Goal: Information Seeking & Learning: Learn about a topic

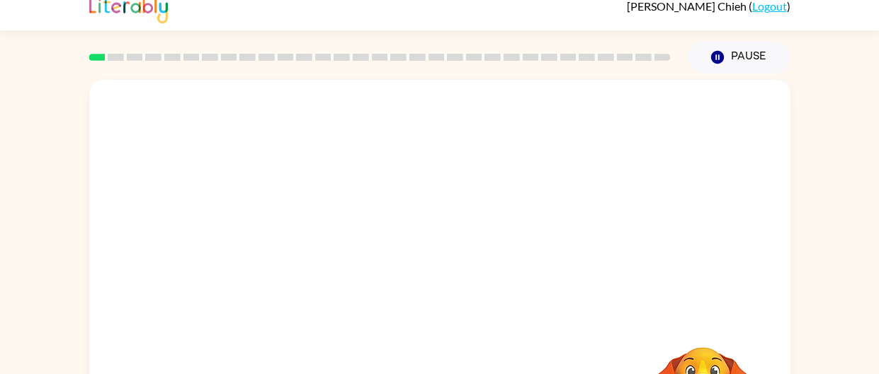
scroll to position [15, 0]
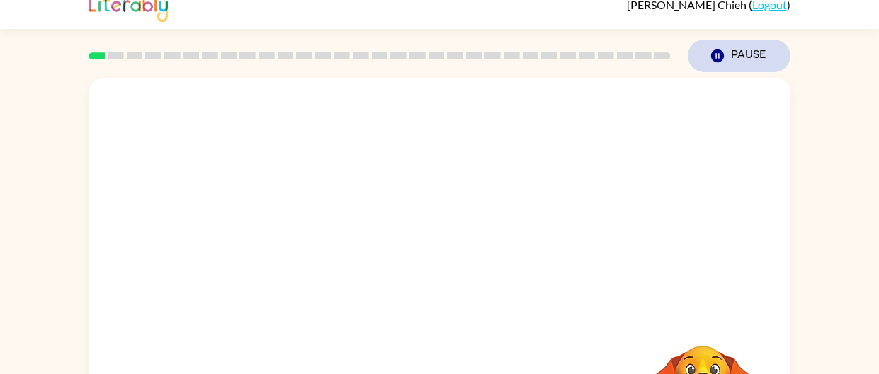
click at [711, 48] on icon "Pause" at bounding box center [717, 56] width 16 height 16
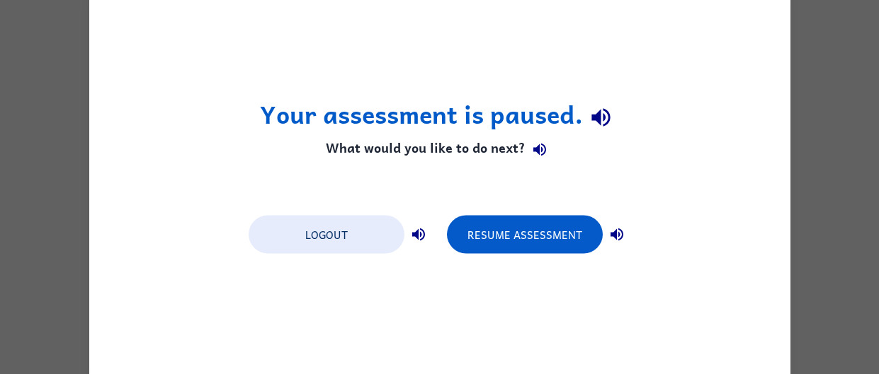
click at [541, 151] on icon "button" at bounding box center [539, 150] width 13 height 13
click at [605, 118] on icon "button" at bounding box center [600, 117] width 25 height 25
click at [618, 223] on button "button" at bounding box center [616, 234] width 28 height 28
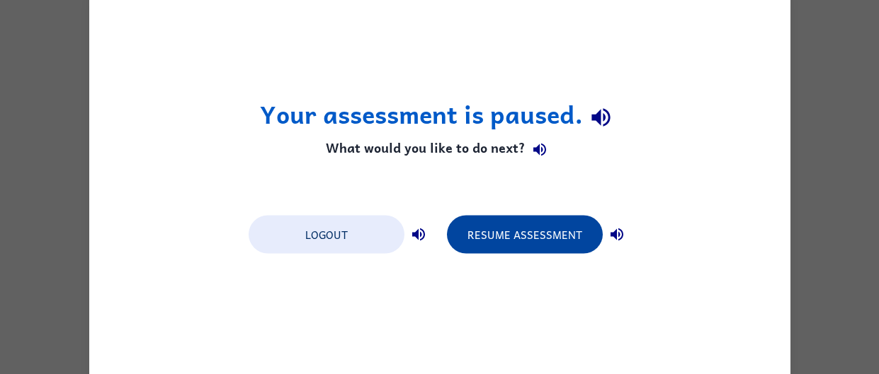
click at [579, 225] on button "Resume Assessment" at bounding box center [525, 234] width 156 height 38
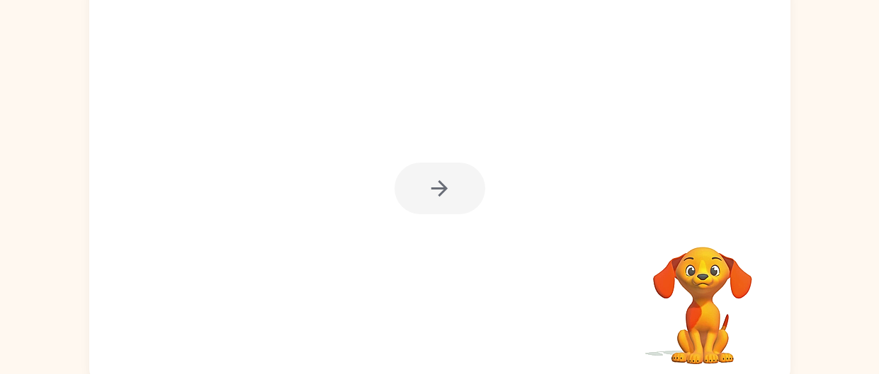
scroll to position [119, 0]
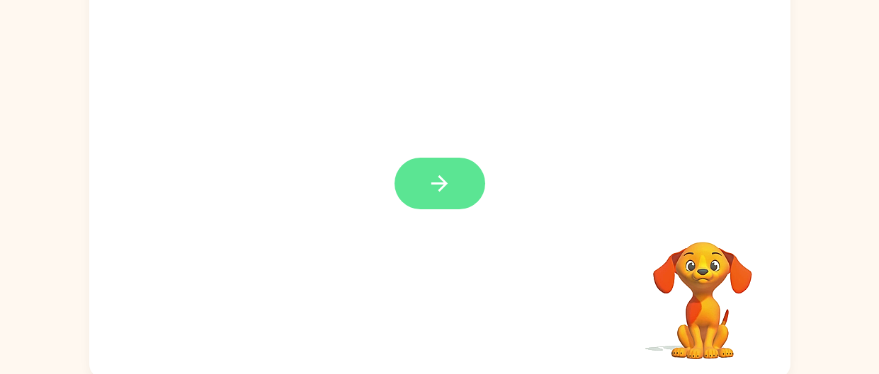
click at [450, 171] on icon "button" at bounding box center [439, 183] width 25 height 25
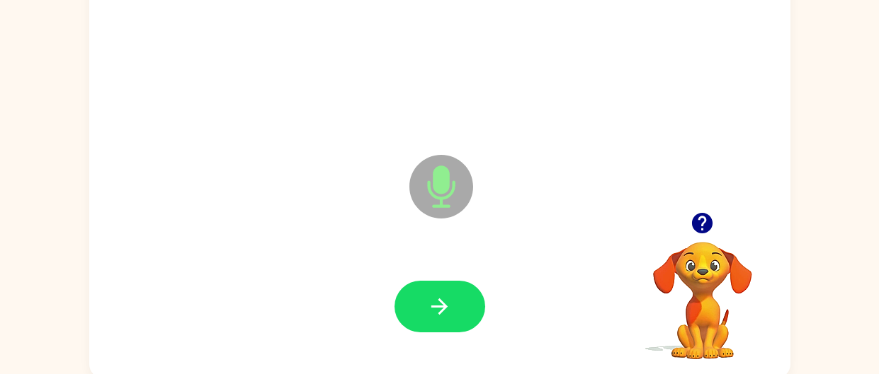
click at [454, 185] on icon "Microphone The Microphone is here when it is your turn to talk" at bounding box center [512, 204] width 212 height 106
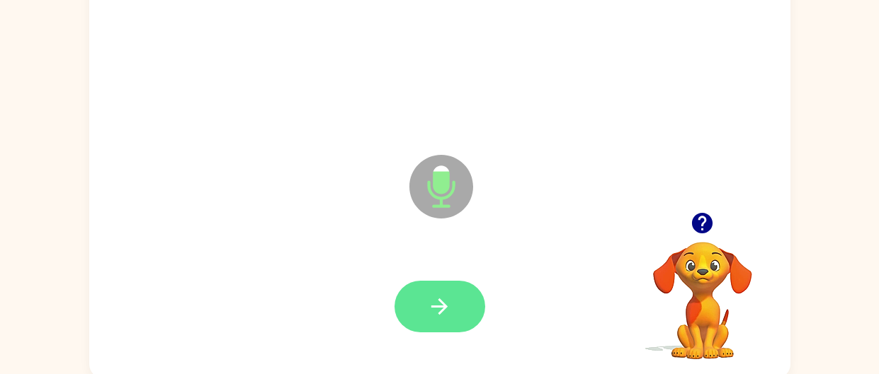
click at [463, 309] on button "button" at bounding box center [439, 307] width 91 height 52
click at [466, 294] on button "button" at bounding box center [439, 307] width 91 height 52
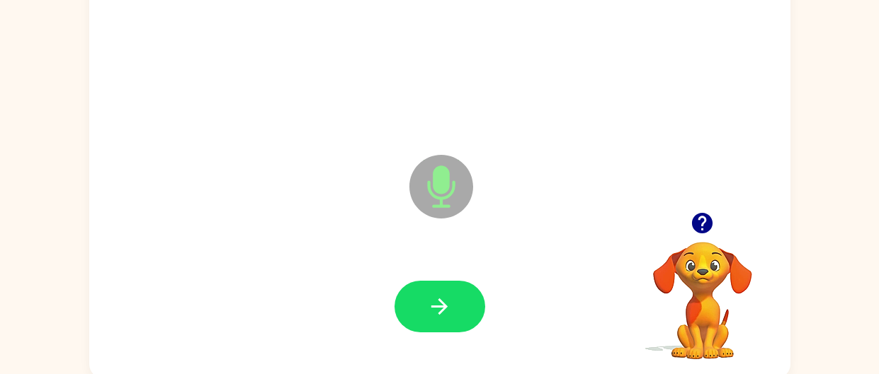
click at [443, 171] on icon "Microphone The Microphone is here when it is your turn to talk" at bounding box center [512, 204] width 212 height 106
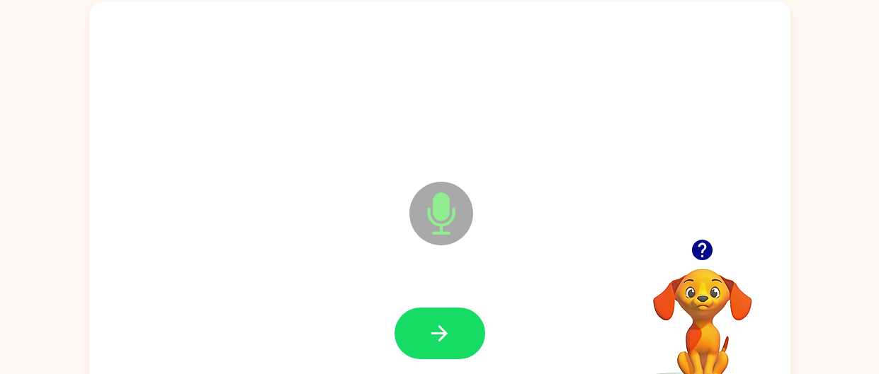
scroll to position [124, 0]
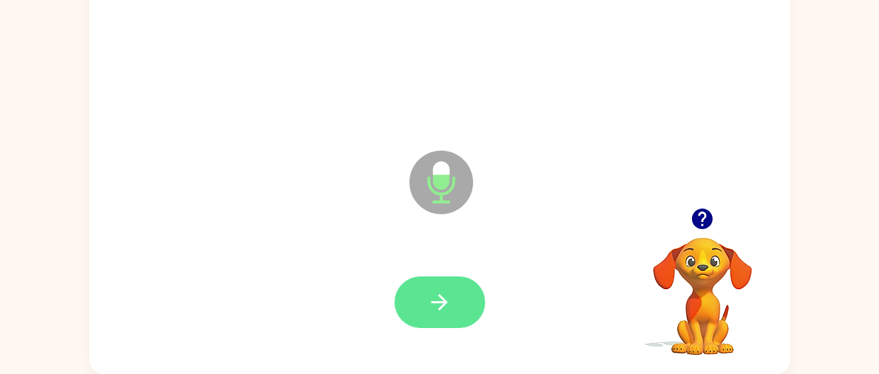
click at [461, 290] on button "button" at bounding box center [439, 303] width 91 height 52
click at [703, 225] on icon "button" at bounding box center [702, 219] width 21 height 21
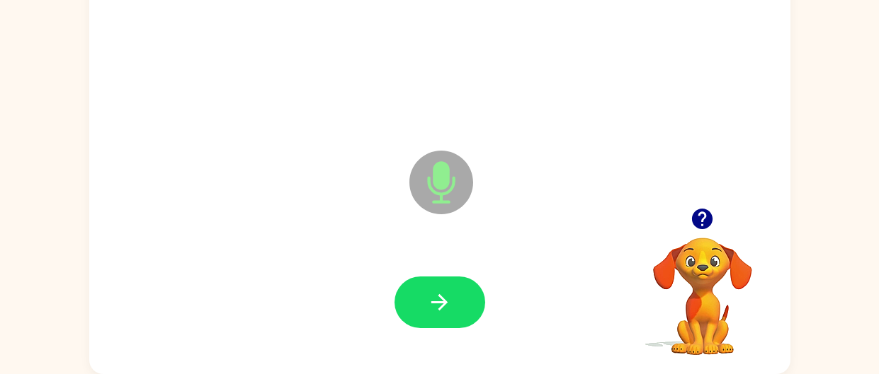
click at [447, 179] on icon "Microphone The Microphone is here when it is your turn to talk" at bounding box center [512, 200] width 212 height 106
click at [435, 210] on icon at bounding box center [441, 183] width 64 height 64
click at [442, 190] on icon at bounding box center [441, 183] width 64 height 64
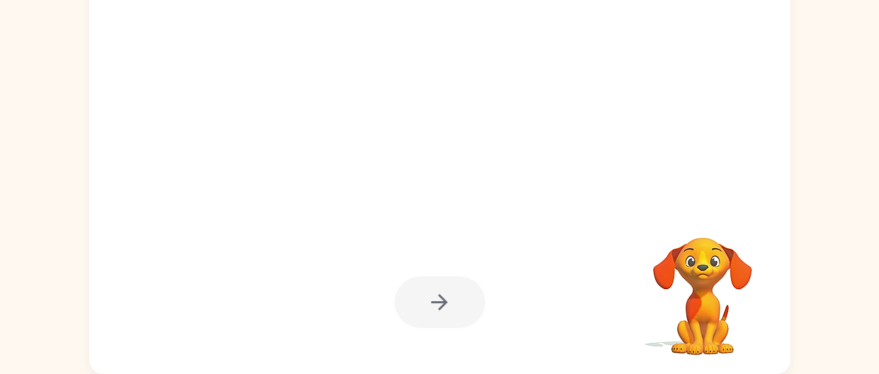
click at [453, 296] on div at bounding box center [439, 303] width 91 height 52
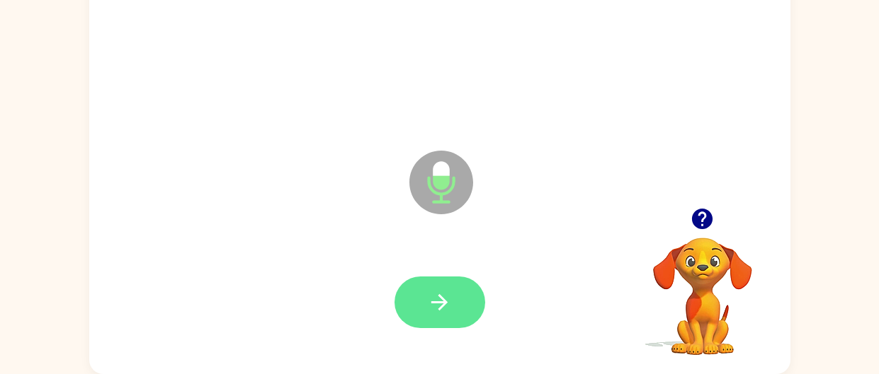
click at [474, 302] on button "button" at bounding box center [439, 303] width 91 height 52
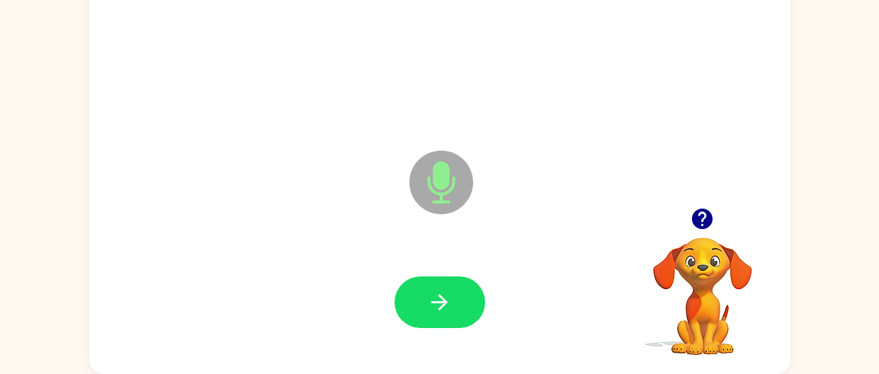
click at [691, 210] on icon "button" at bounding box center [701, 219] width 25 height 25
click at [443, 181] on icon "Microphone The Microphone is here when it is your turn to talk" at bounding box center [512, 200] width 212 height 106
click at [454, 294] on button "button" at bounding box center [439, 303] width 91 height 52
click at [460, 189] on icon at bounding box center [441, 183] width 64 height 64
click at [445, 178] on icon "Microphone The Microphone is here when it is your turn to talk" at bounding box center [512, 200] width 212 height 106
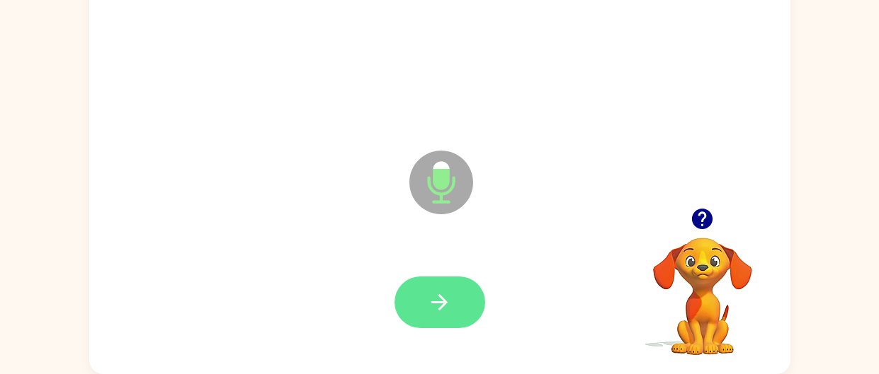
click at [450, 282] on button "button" at bounding box center [439, 303] width 91 height 52
click at [709, 234] on div at bounding box center [702, 219] width 142 height 36
click at [713, 224] on icon "button" at bounding box center [701, 219] width 25 height 25
click at [441, 291] on icon "button" at bounding box center [439, 302] width 25 height 25
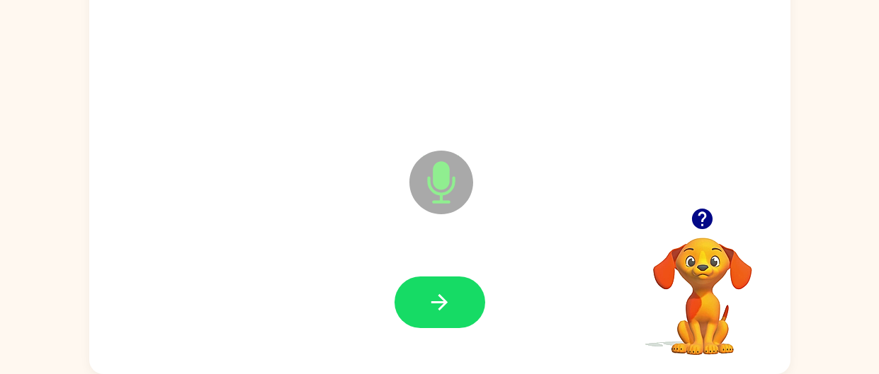
click at [452, 198] on icon at bounding box center [441, 183] width 64 height 64
click at [433, 192] on icon "Microphone The Microphone is here when it is your turn to talk" at bounding box center [512, 200] width 212 height 106
click at [454, 183] on icon "Microphone The Microphone is here when it is your turn to talk" at bounding box center [512, 200] width 212 height 106
click at [462, 299] on button "button" at bounding box center [439, 303] width 91 height 52
click at [698, 210] on icon "button" at bounding box center [702, 219] width 21 height 21
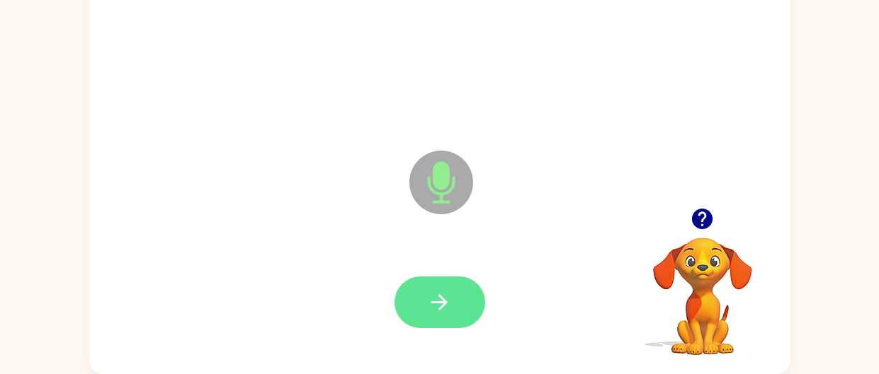
click at [469, 278] on button "button" at bounding box center [439, 303] width 91 height 52
click at [446, 314] on icon "button" at bounding box center [439, 302] width 25 height 25
click at [458, 311] on button "button" at bounding box center [439, 303] width 91 height 52
click at [464, 299] on button "button" at bounding box center [439, 303] width 91 height 52
click at [445, 188] on icon "Microphone The Microphone is here when it is your turn to talk" at bounding box center [512, 200] width 212 height 106
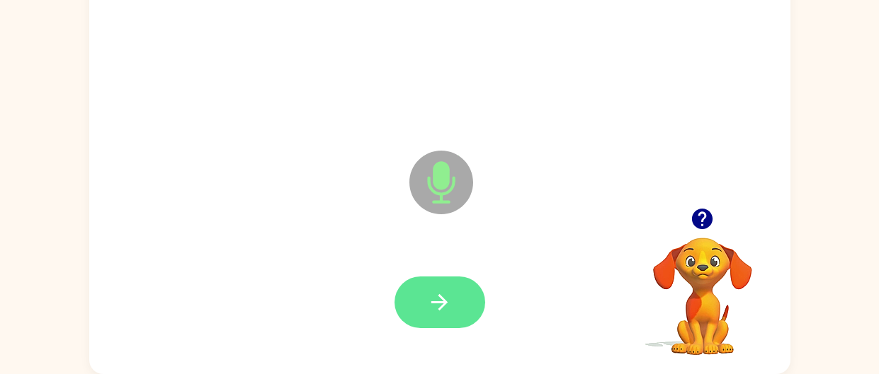
click at [462, 310] on button "button" at bounding box center [439, 303] width 91 height 52
click at [459, 310] on button "button" at bounding box center [439, 303] width 91 height 52
click at [446, 310] on icon "button" at bounding box center [439, 302] width 25 height 25
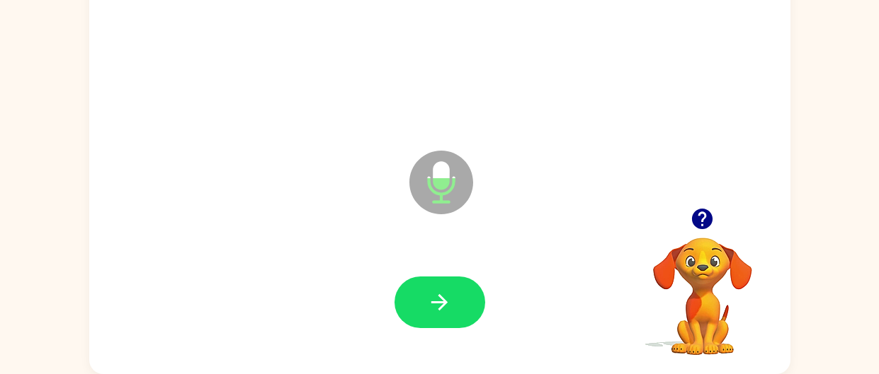
click at [706, 224] on icon "button" at bounding box center [702, 219] width 21 height 21
click at [457, 200] on icon at bounding box center [441, 183] width 64 height 64
click at [447, 194] on icon at bounding box center [441, 183] width 64 height 64
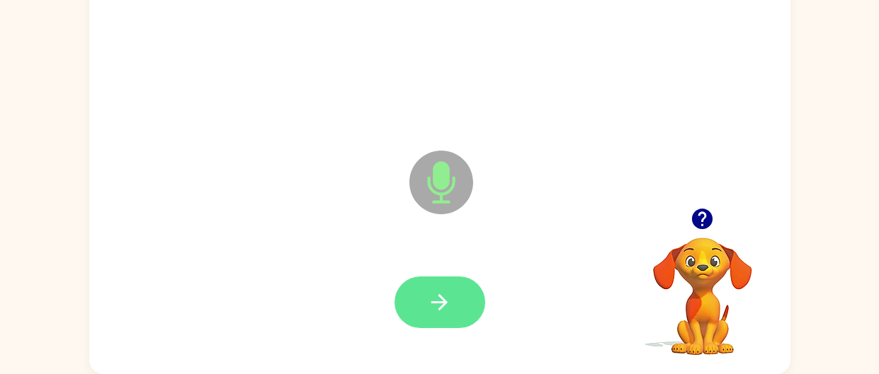
click at [464, 302] on button "button" at bounding box center [439, 303] width 91 height 52
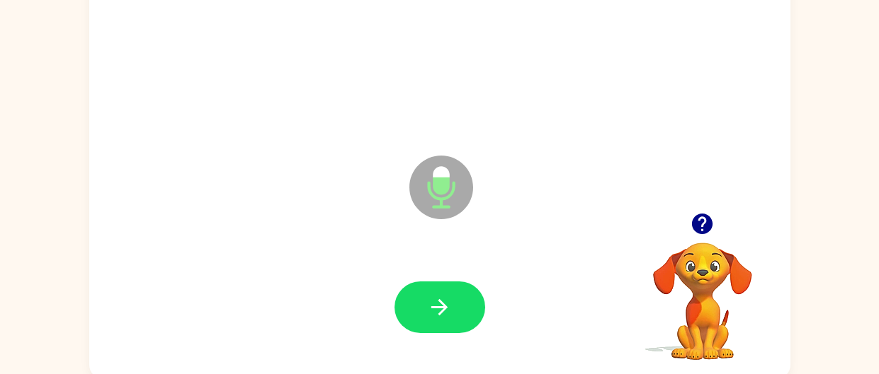
scroll to position [117, 0]
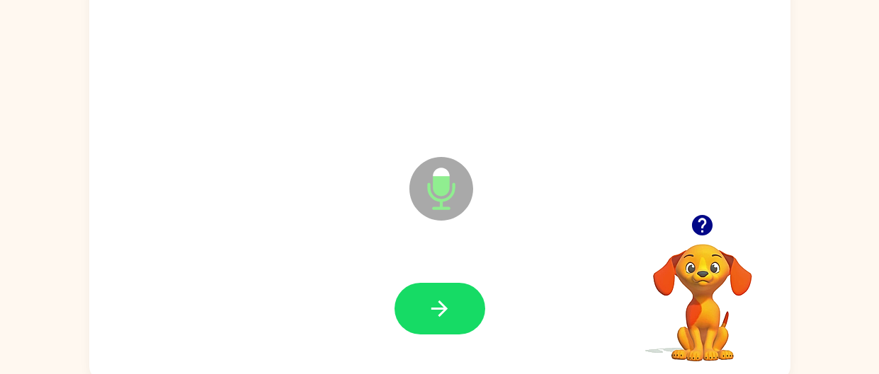
click at [703, 230] on icon "button" at bounding box center [702, 225] width 21 height 21
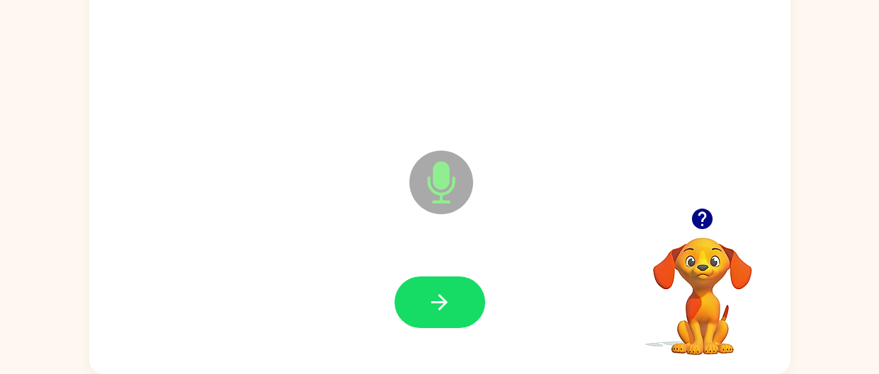
click at [459, 196] on icon at bounding box center [441, 183] width 64 height 64
click at [464, 294] on button "button" at bounding box center [439, 303] width 91 height 52
click at [461, 297] on button "button" at bounding box center [439, 303] width 91 height 52
click at [710, 212] on icon "button" at bounding box center [701, 219] width 25 height 25
click at [458, 190] on icon at bounding box center [441, 183] width 64 height 64
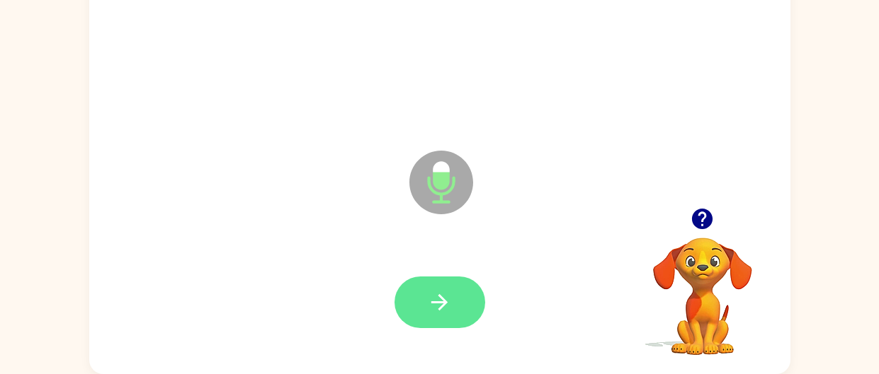
click at [463, 302] on button "button" at bounding box center [439, 303] width 91 height 52
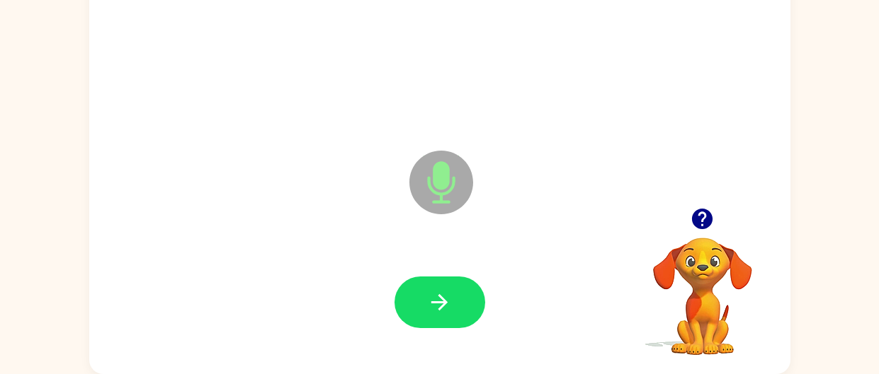
click at [699, 221] on icon "button" at bounding box center [702, 219] width 21 height 21
click at [711, 220] on icon "button" at bounding box center [702, 219] width 21 height 21
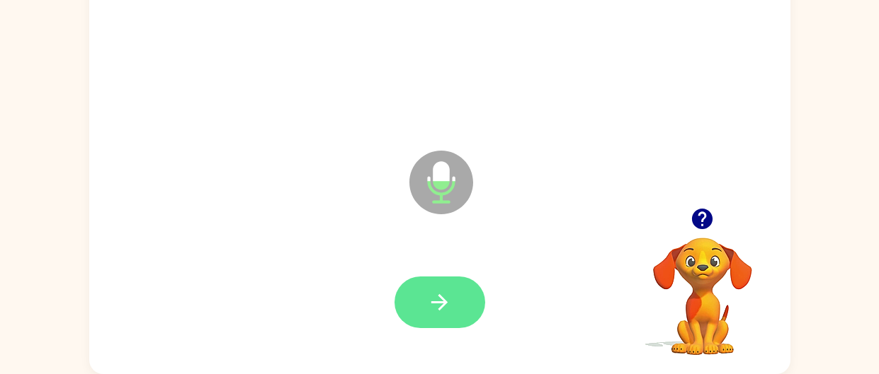
click at [464, 309] on button "button" at bounding box center [439, 303] width 91 height 52
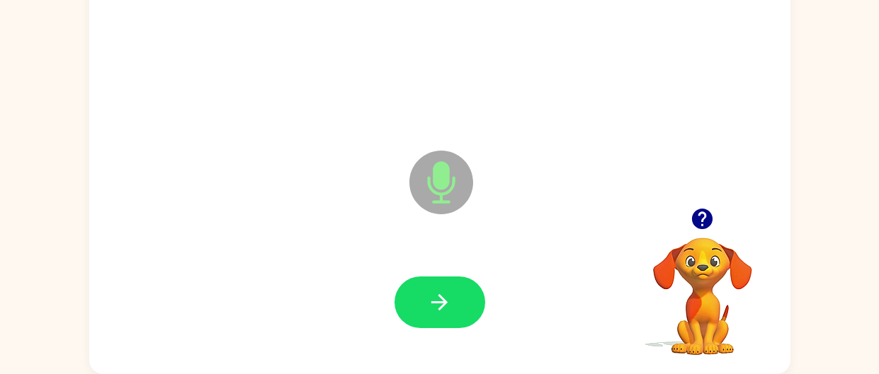
click at [709, 217] on icon "button" at bounding box center [702, 219] width 21 height 21
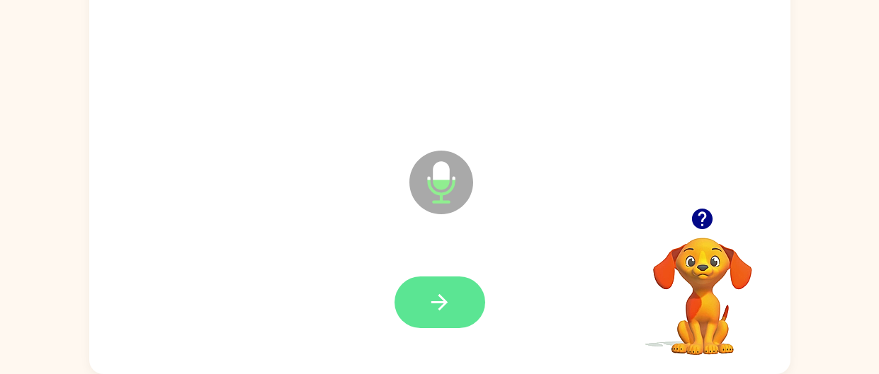
click at [452, 316] on button "button" at bounding box center [439, 303] width 91 height 52
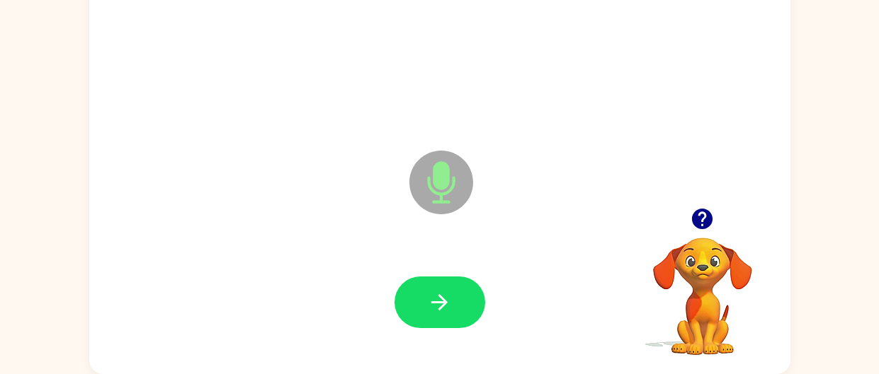
click at [457, 183] on icon at bounding box center [441, 183] width 64 height 64
click at [459, 176] on icon at bounding box center [441, 183] width 64 height 64
click at [448, 198] on icon at bounding box center [441, 183] width 64 height 64
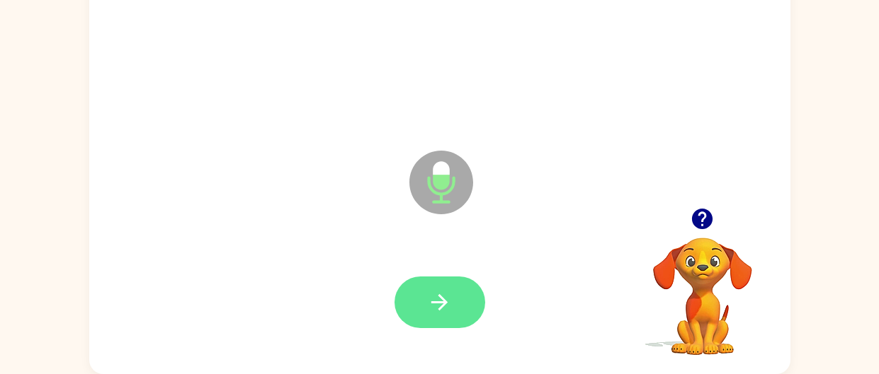
click at [460, 292] on button "button" at bounding box center [439, 303] width 91 height 52
click at [468, 292] on button "button" at bounding box center [439, 303] width 91 height 52
click at [456, 307] on button "button" at bounding box center [439, 303] width 91 height 52
click at [457, 300] on button "button" at bounding box center [439, 303] width 91 height 52
click at [464, 299] on button "button" at bounding box center [439, 303] width 91 height 52
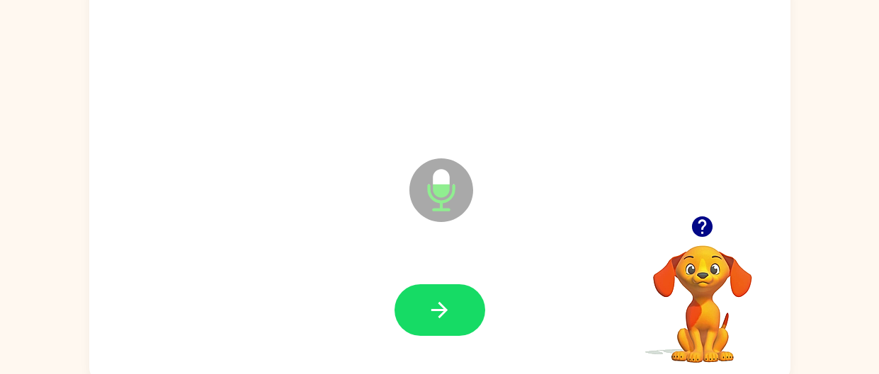
scroll to position [122, 0]
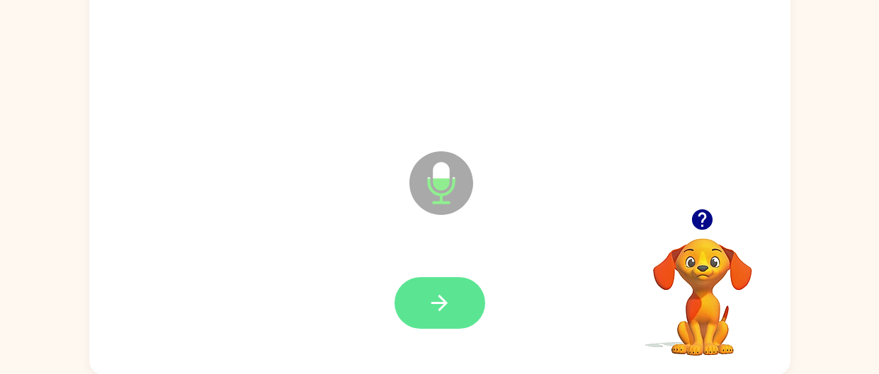
click at [466, 307] on button "button" at bounding box center [439, 303] width 91 height 52
click at [457, 307] on button "button" at bounding box center [439, 303] width 91 height 52
click at [458, 293] on button "button" at bounding box center [439, 303] width 91 height 52
click at [470, 294] on button "button" at bounding box center [439, 303] width 91 height 52
click at [466, 294] on button "button" at bounding box center [439, 303] width 91 height 52
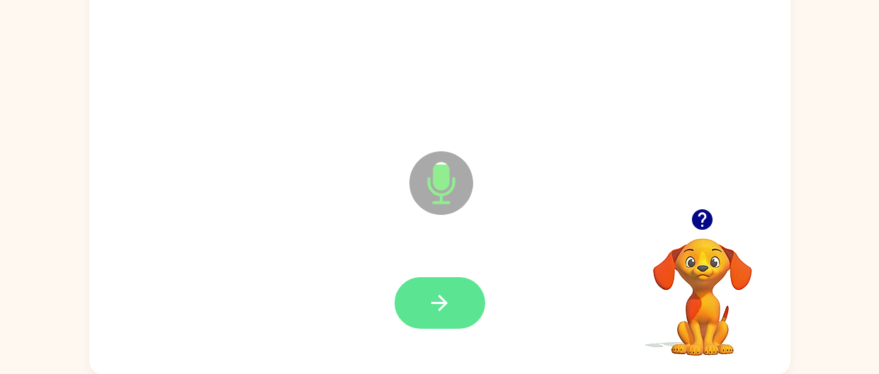
click at [462, 299] on button "button" at bounding box center [439, 303] width 91 height 52
click at [458, 311] on button "button" at bounding box center [439, 303] width 91 height 52
click at [455, 309] on button "button" at bounding box center [439, 303] width 91 height 52
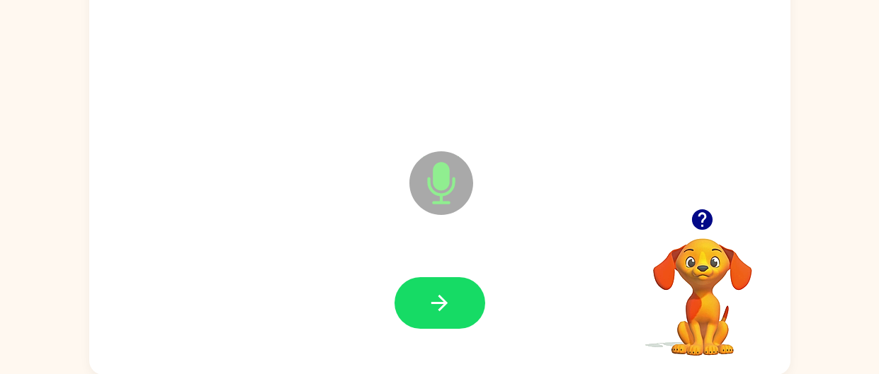
click at [703, 215] on icon "button" at bounding box center [701, 219] width 25 height 25
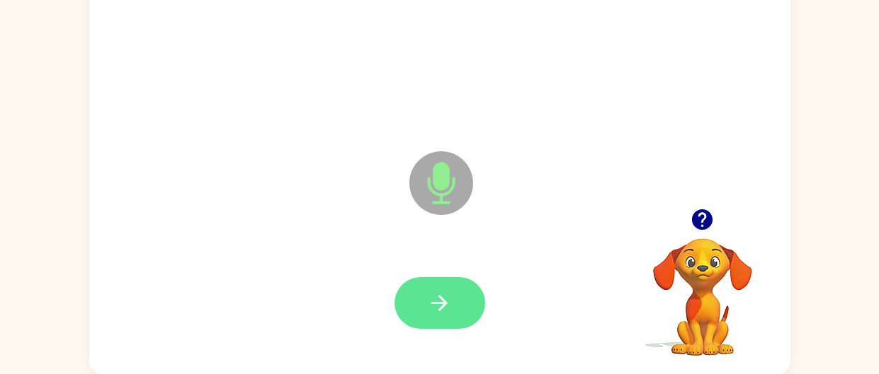
click at [468, 302] on button "button" at bounding box center [439, 303] width 91 height 52
click at [457, 301] on button "button" at bounding box center [439, 303] width 91 height 52
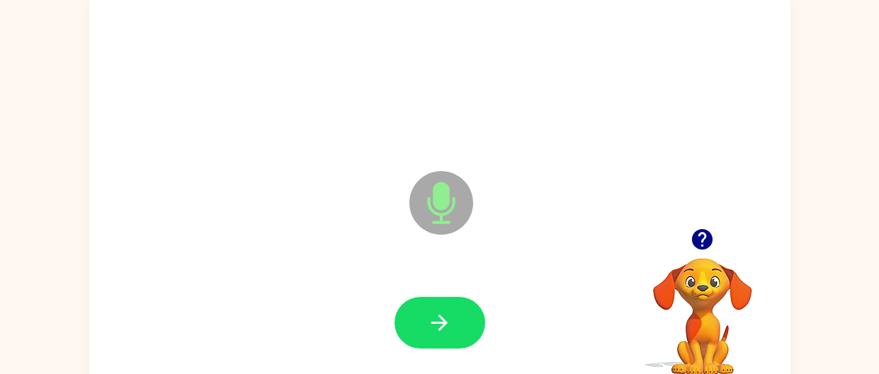
scroll to position [124, 0]
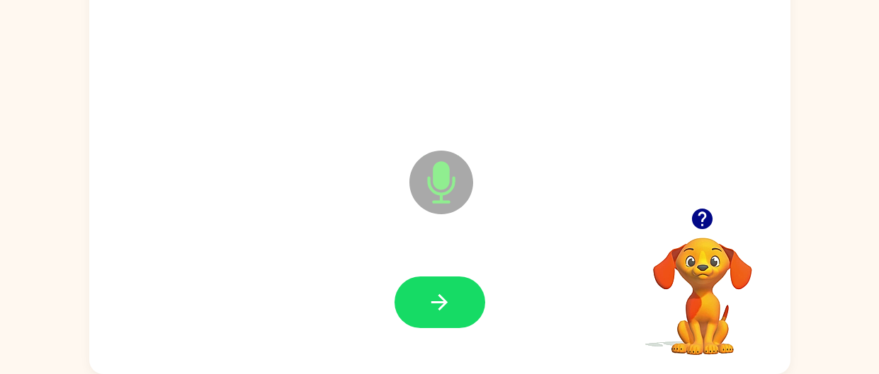
click at [471, 277] on div at bounding box center [439, 303] width 91 height 52
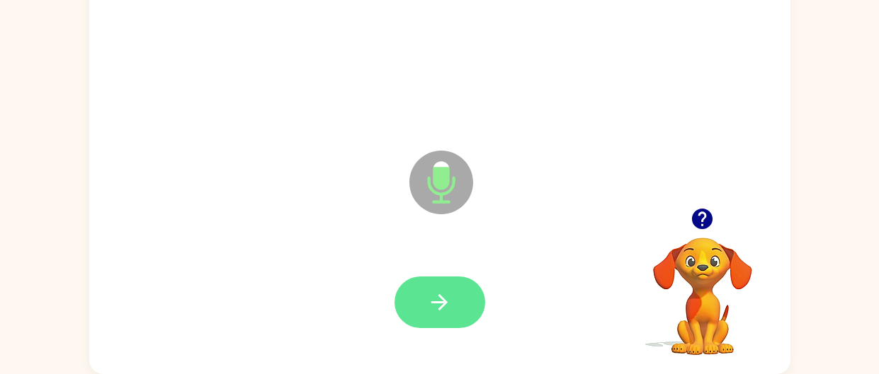
click at [468, 301] on button "button" at bounding box center [439, 303] width 91 height 52
click at [466, 313] on button "button" at bounding box center [439, 303] width 91 height 52
click at [463, 322] on button "button" at bounding box center [439, 303] width 91 height 52
click at [454, 310] on button "button" at bounding box center [439, 303] width 91 height 52
click at [452, 296] on button "button" at bounding box center [439, 303] width 91 height 52
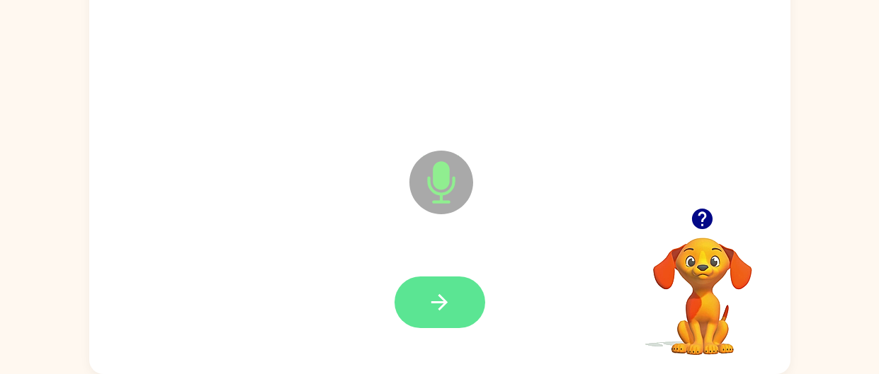
click at [478, 307] on button "button" at bounding box center [439, 303] width 91 height 52
click at [459, 309] on button "button" at bounding box center [439, 303] width 91 height 52
click at [466, 292] on button "button" at bounding box center [439, 303] width 91 height 52
click at [457, 294] on button "button" at bounding box center [439, 303] width 91 height 52
click at [459, 303] on button "button" at bounding box center [439, 303] width 91 height 52
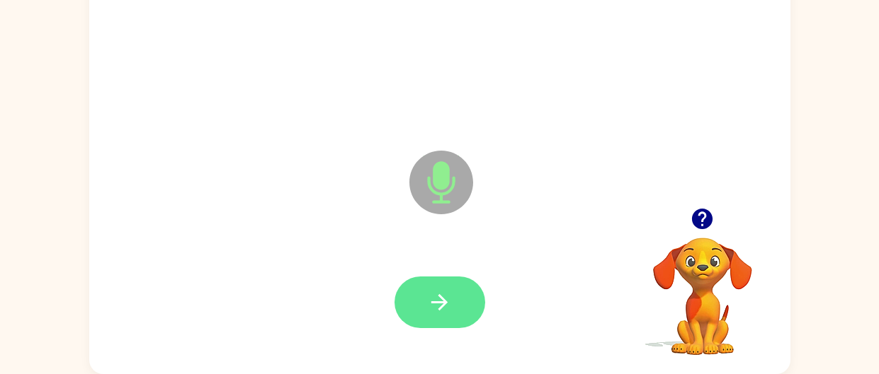
click at [481, 299] on button "button" at bounding box center [439, 303] width 91 height 52
click at [457, 302] on button "button" at bounding box center [439, 303] width 91 height 52
click at [474, 296] on button "button" at bounding box center [439, 303] width 91 height 52
click at [705, 222] on icon "button" at bounding box center [702, 219] width 21 height 21
click at [455, 294] on button "button" at bounding box center [439, 303] width 91 height 52
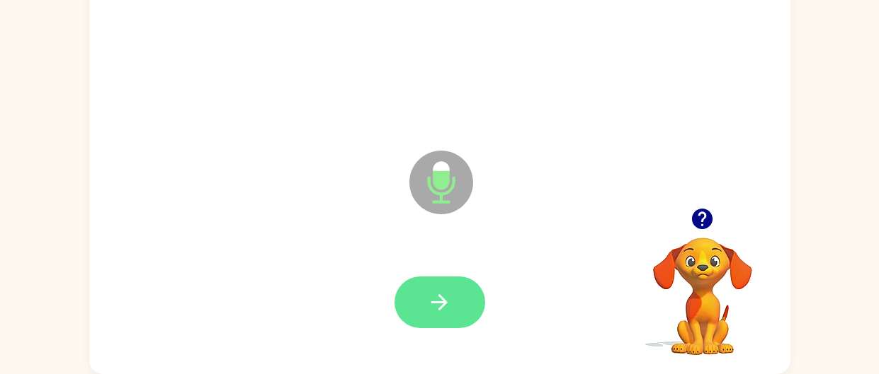
click at [464, 304] on button "button" at bounding box center [439, 303] width 91 height 52
click at [480, 300] on button "button" at bounding box center [439, 303] width 91 height 52
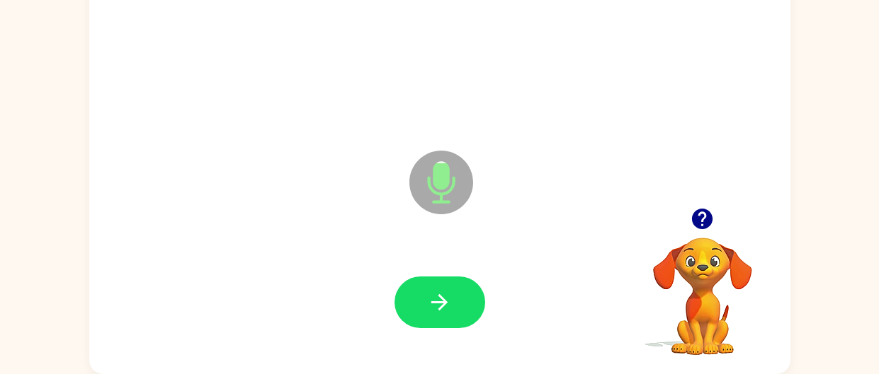
click at [698, 212] on icon "button" at bounding box center [702, 219] width 21 height 21
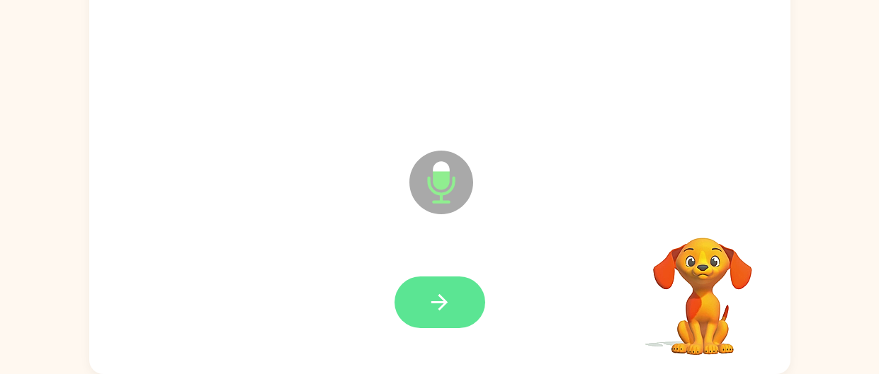
click at [456, 294] on button "button" at bounding box center [439, 303] width 91 height 52
click at [470, 298] on button "button" at bounding box center [439, 303] width 91 height 52
click at [466, 302] on button "button" at bounding box center [439, 303] width 91 height 52
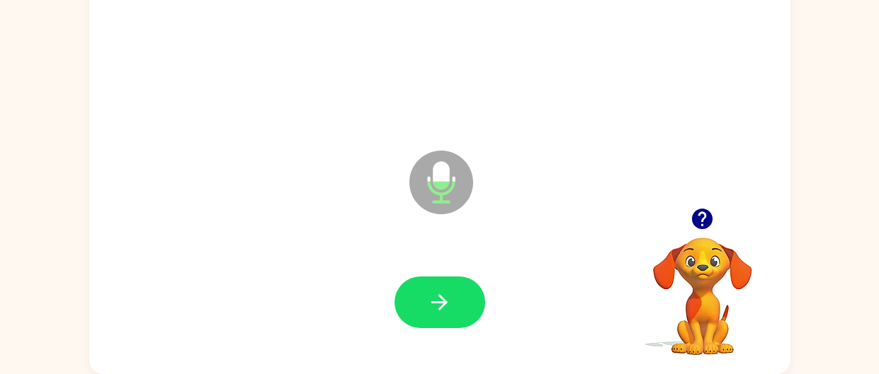
click at [491, 309] on div at bounding box center [439, 303] width 673 height 116
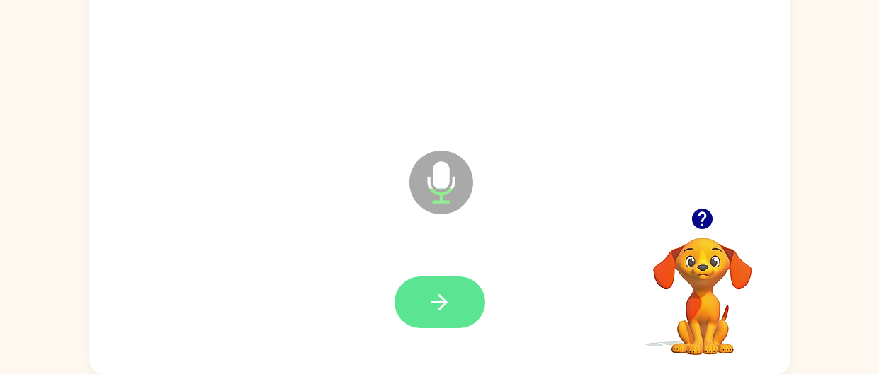
click at [468, 307] on button "button" at bounding box center [439, 303] width 91 height 52
click at [430, 311] on icon "button" at bounding box center [439, 302] width 25 height 25
click at [456, 307] on button "button" at bounding box center [439, 303] width 91 height 52
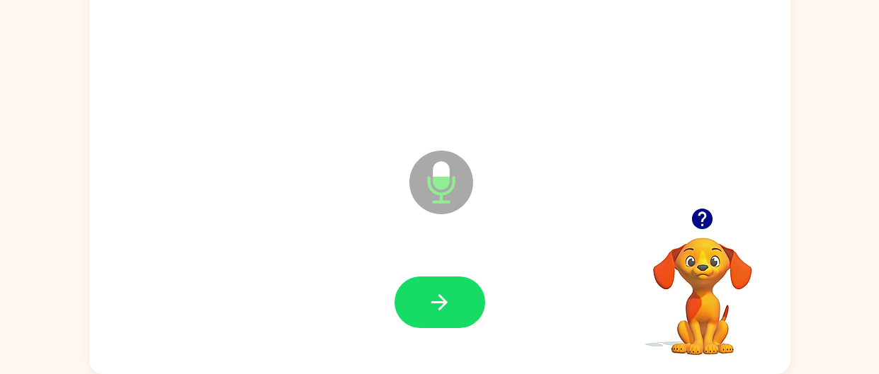
click at [704, 224] on icon "button" at bounding box center [702, 219] width 21 height 21
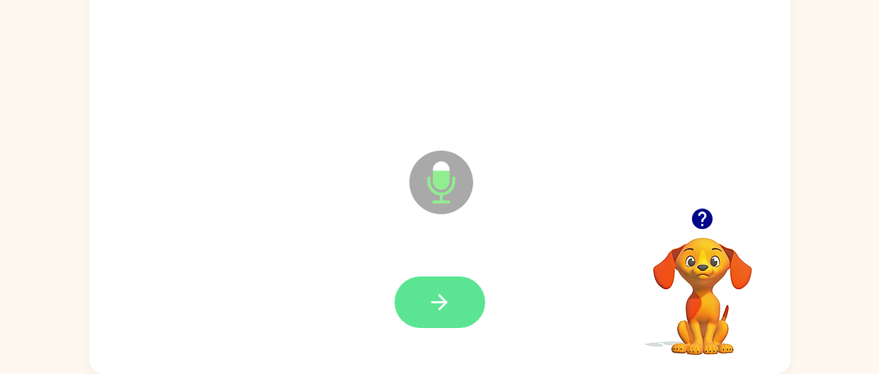
click at [461, 321] on button "button" at bounding box center [439, 303] width 91 height 52
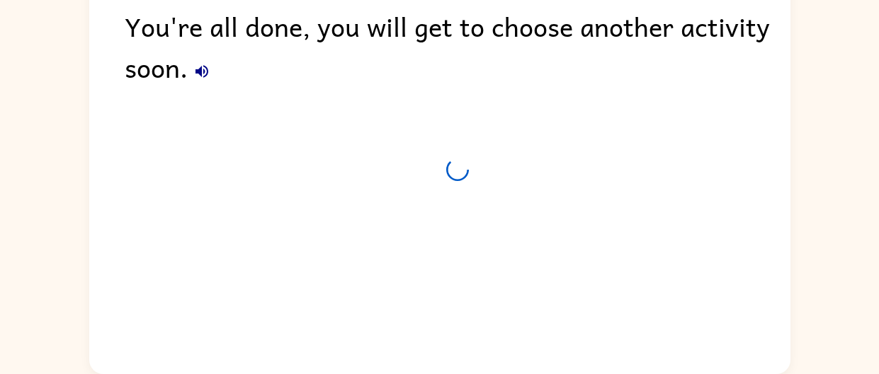
scroll to position [98, 0]
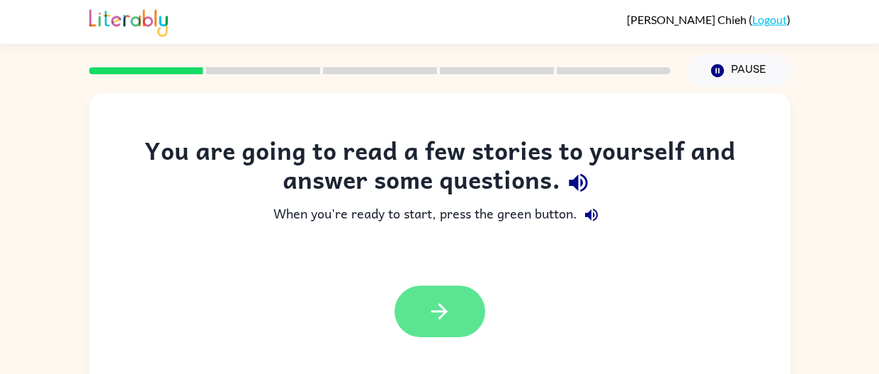
click at [468, 294] on button "button" at bounding box center [439, 312] width 91 height 52
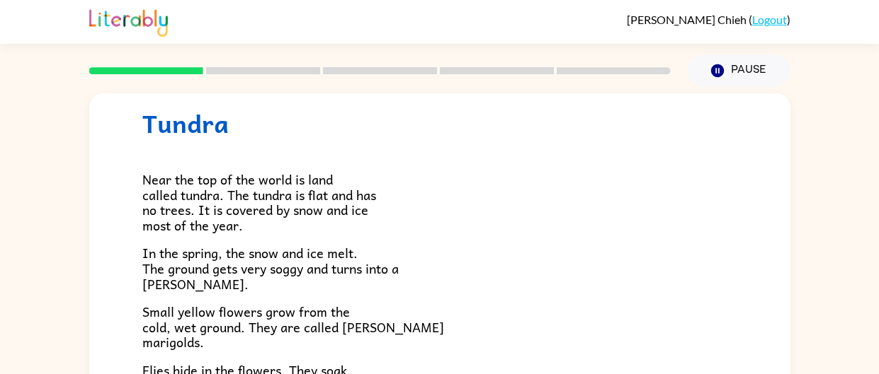
scroll to position [38, 0]
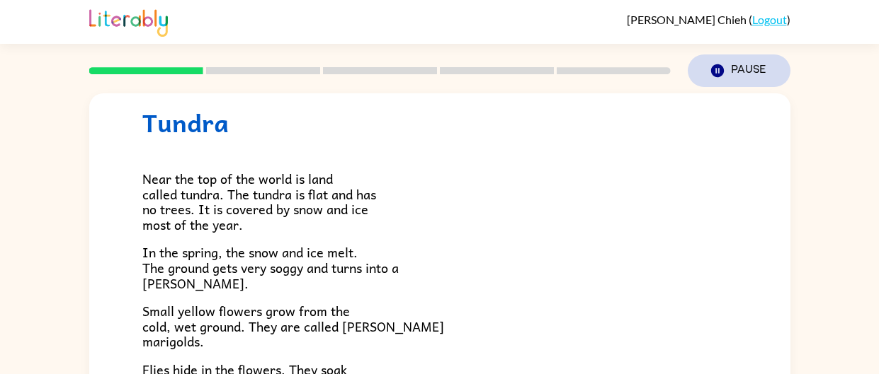
click at [716, 76] on icon "button" at bounding box center [716, 70] width 13 height 13
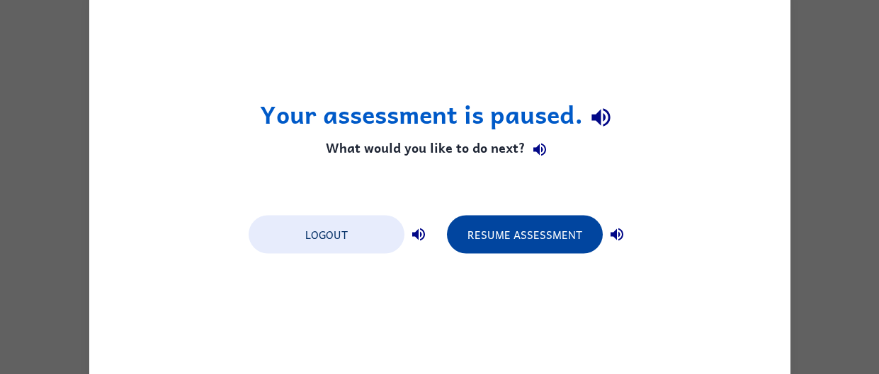
click at [588, 235] on button "Resume Assessment" at bounding box center [525, 234] width 156 height 38
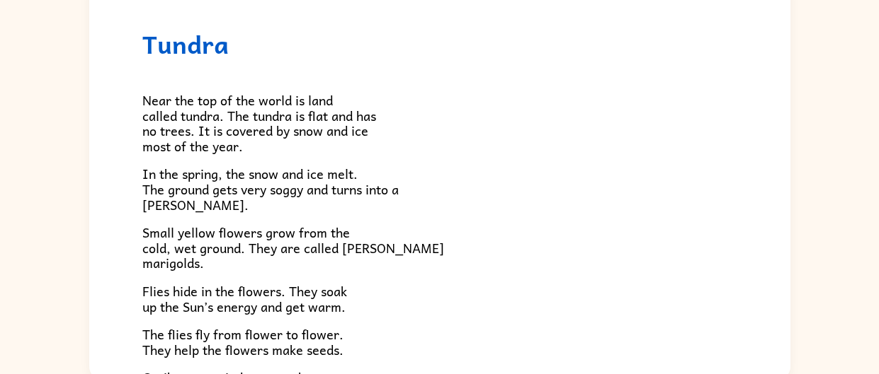
scroll to position [118, 0]
click at [76, 306] on div "Tundra Near the top of the world is land called tundra. The tundra is flat and …" at bounding box center [439, 175] width 879 height 411
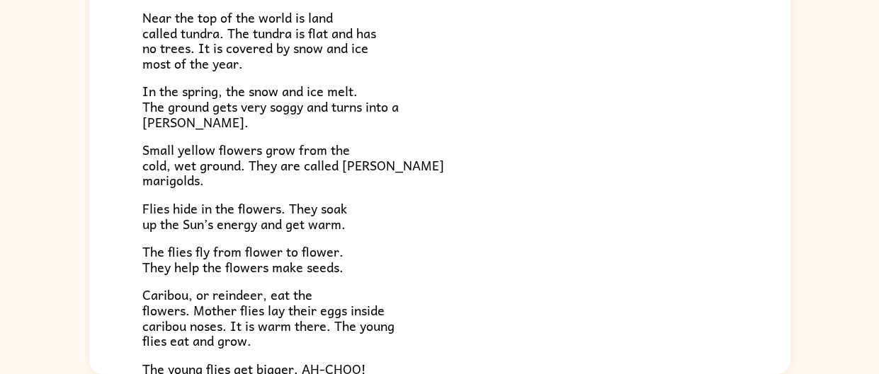
scroll to position [76, 0]
click at [91, 328] on div "Tundra Near the top of the world is land called tundra. The tundra is flat and …" at bounding box center [439, 206] width 701 height 622
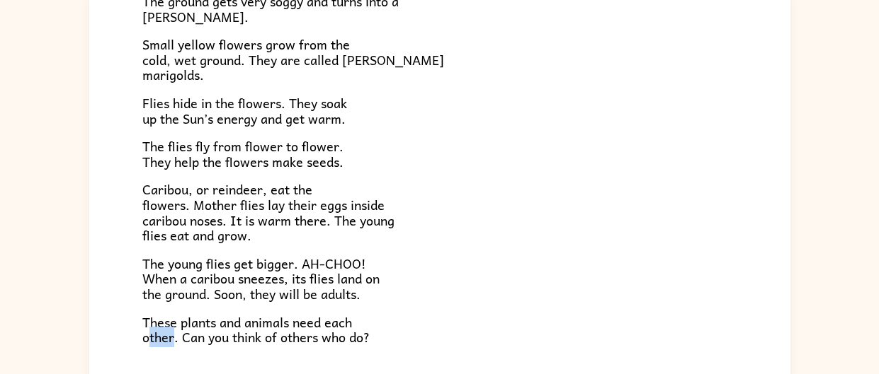
scroll to position [124, 0]
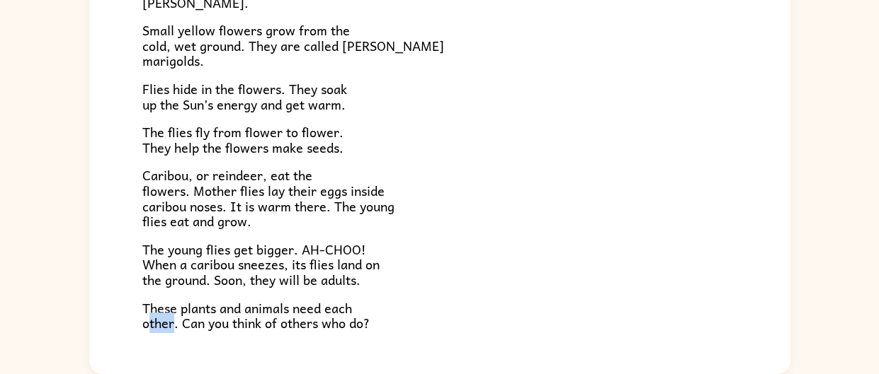
click at [520, 282] on p "The young flies get bigger. AH-CHOO! When a caribou sneezes, its flies land on …" at bounding box center [439, 265] width 595 height 46
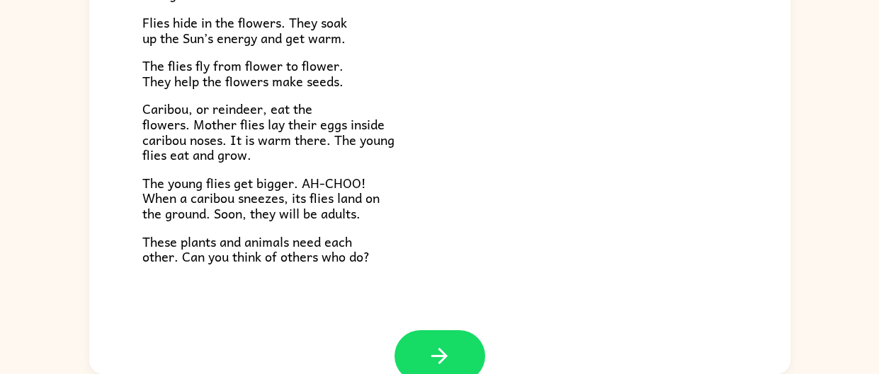
scroll to position [290, 0]
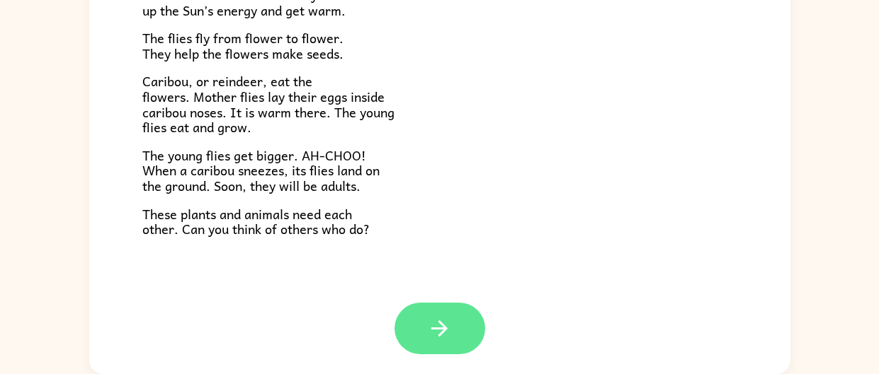
click at [465, 339] on button "button" at bounding box center [439, 329] width 91 height 52
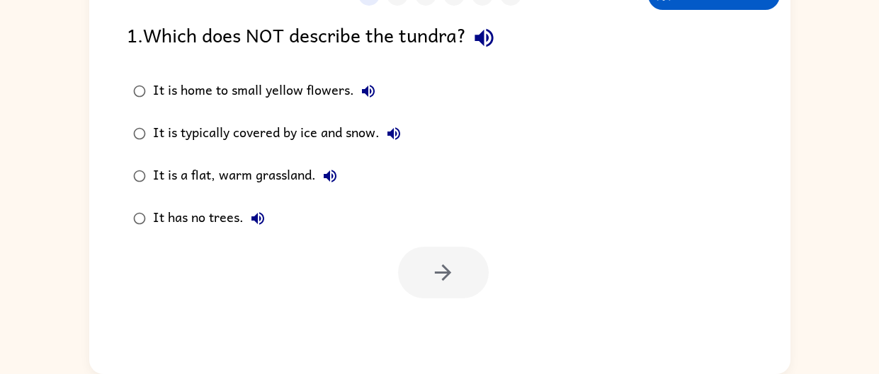
scroll to position [0, 0]
click at [461, 331] on div "1 2 3 4 5 6 Return to story 1 . Which does NOT describe the tundra? It is home …" at bounding box center [439, 172] width 701 height 404
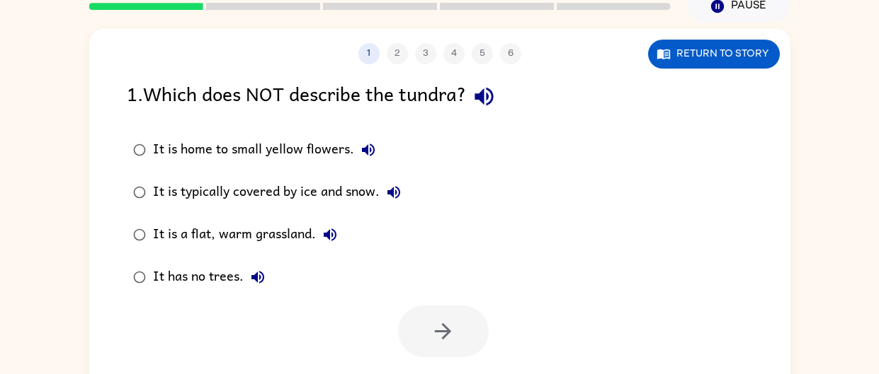
scroll to position [59, 0]
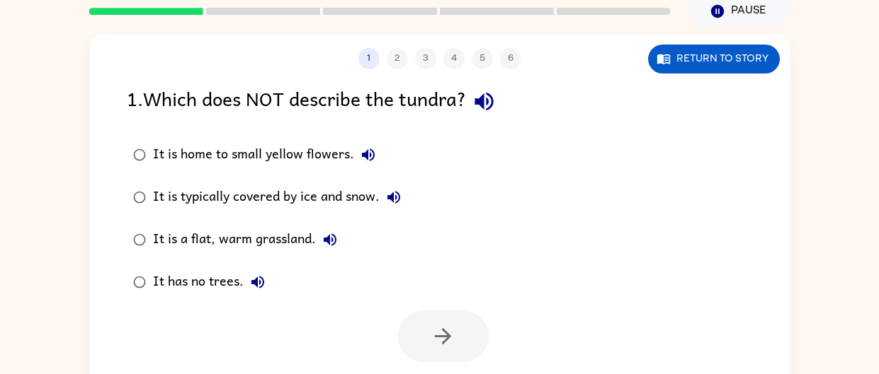
click at [256, 290] on icon "button" at bounding box center [257, 282] width 17 height 17
click at [267, 277] on button "It has no trees." at bounding box center [258, 282] width 28 height 28
click at [265, 277] on icon "button" at bounding box center [257, 282] width 17 height 17
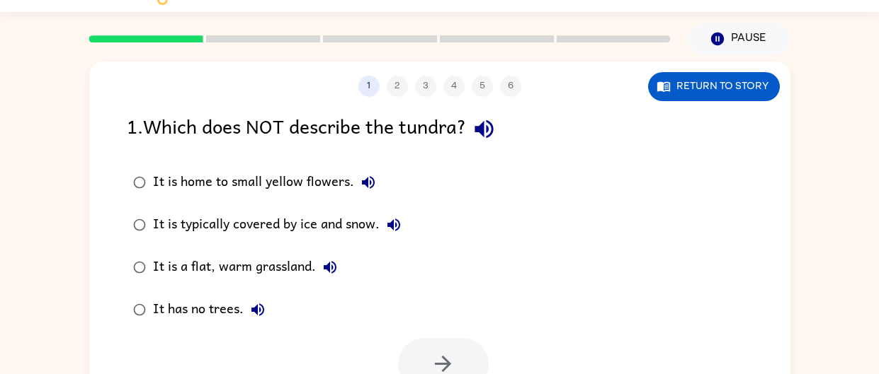
scroll to position [42, 0]
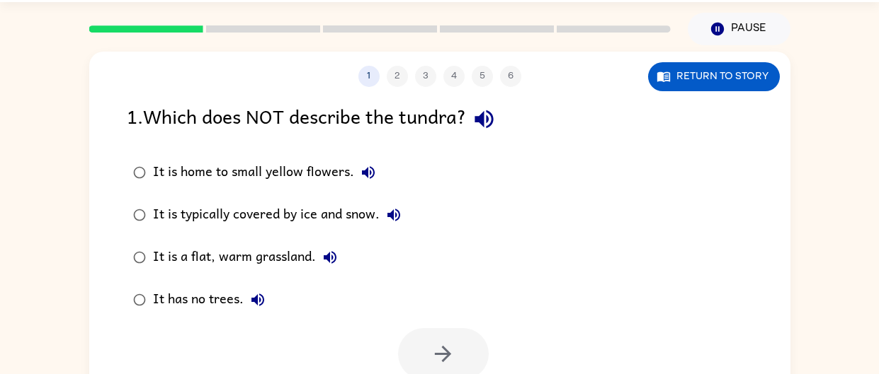
click at [217, 306] on div "It has no trees." at bounding box center [212, 300] width 119 height 28
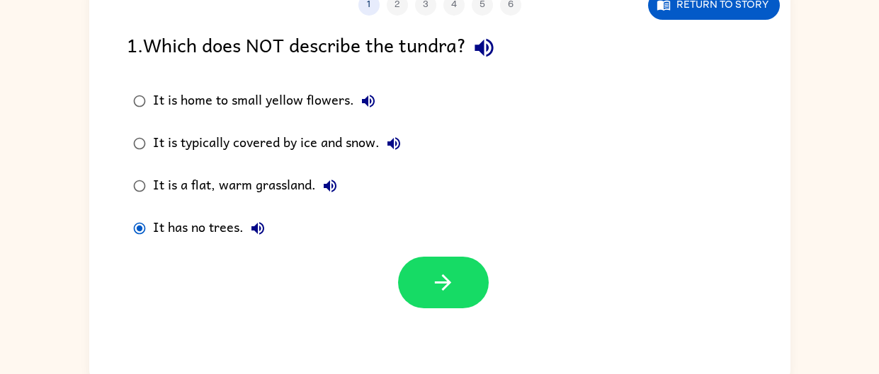
scroll to position [114, 0]
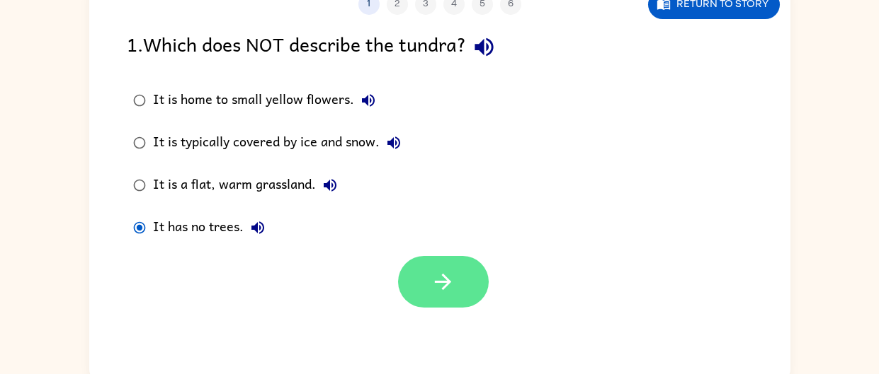
click at [440, 280] on icon "button" at bounding box center [442, 282] width 25 height 25
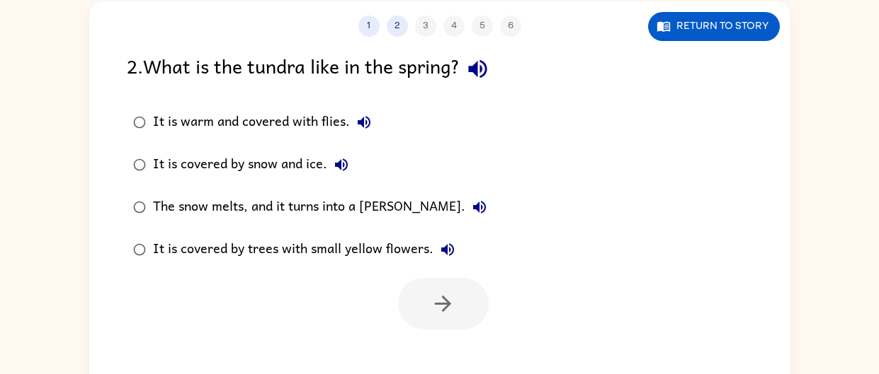
scroll to position [109, 0]
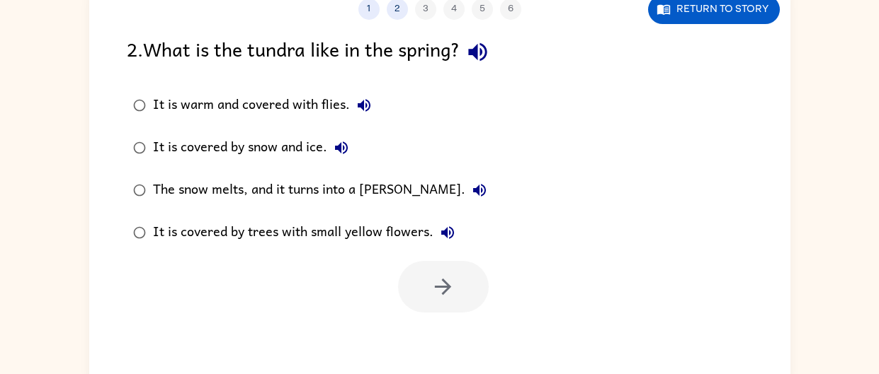
click at [490, 49] on icon "button" at bounding box center [477, 52] width 25 height 25
click at [364, 94] on button "It is warm and covered with flies." at bounding box center [364, 105] width 28 height 28
click at [443, 243] on button "It is covered by trees with small yellow flowers." at bounding box center [447, 233] width 28 height 28
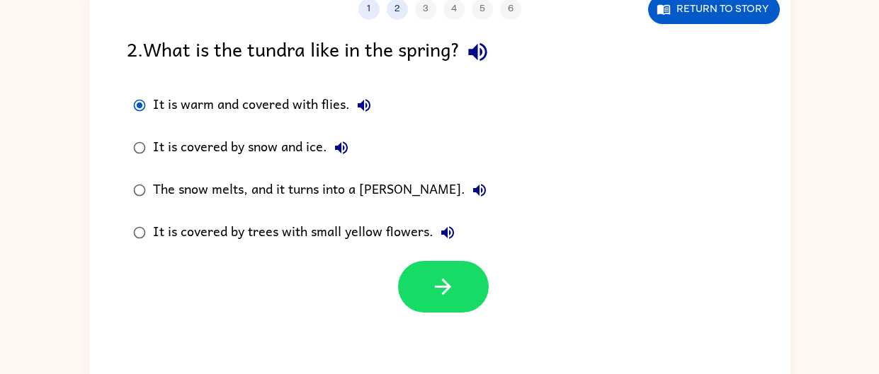
scroll to position [124, 0]
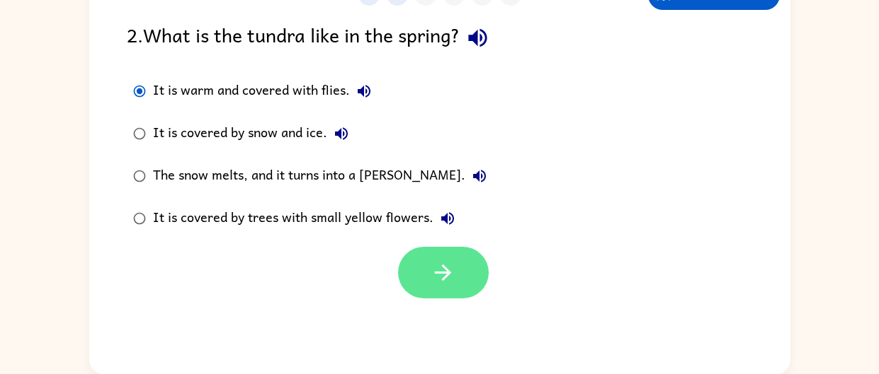
click at [447, 261] on icon "button" at bounding box center [442, 273] width 25 height 25
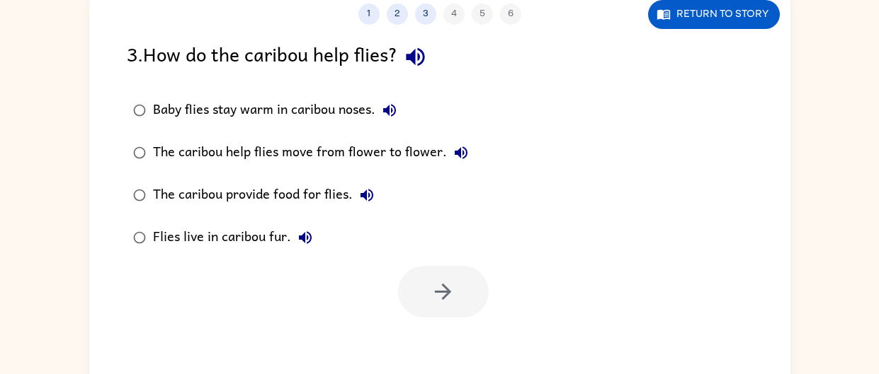
scroll to position [103, 0]
click at [425, 69] on icon "button" at bounding box center [415, 57] width 25 height 25
click at [427, 50] on icon "button" at bounding box center [415, 57] width 25 height 25
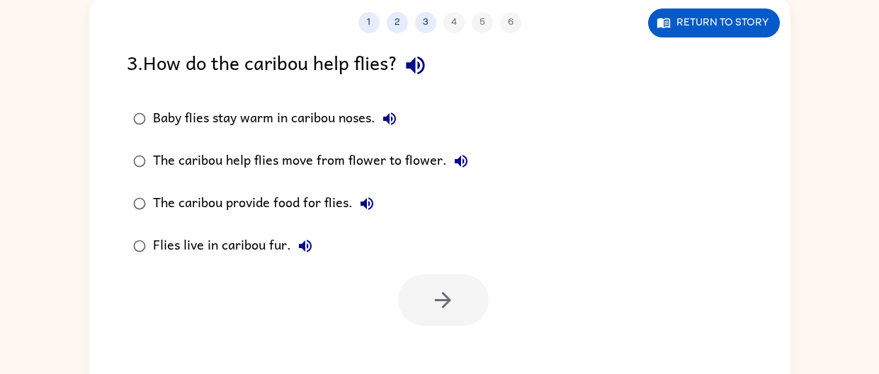
scroll to position [95, 0]
click at [420, 66] on icon "button" at bounding box center [415, 66] width 18 height 18
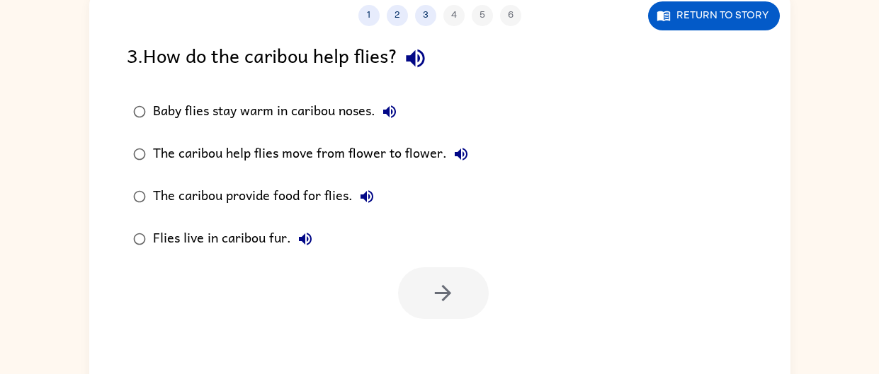
scroll to position [124, 0]
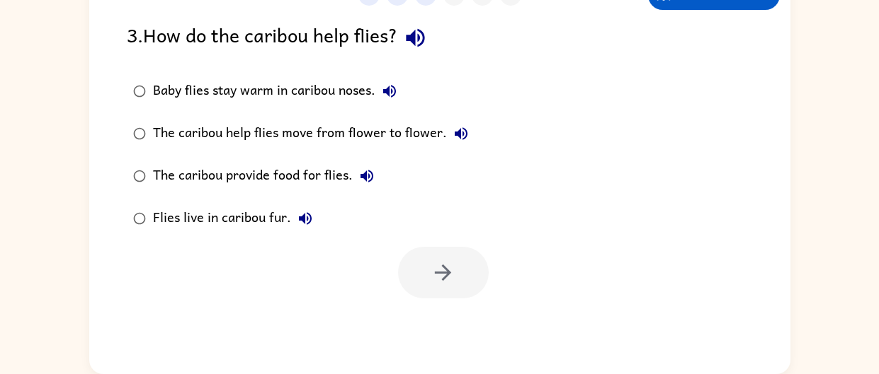
click at [420, 42] on icon "button" at bounding box center [415, 37] width 25 height 25
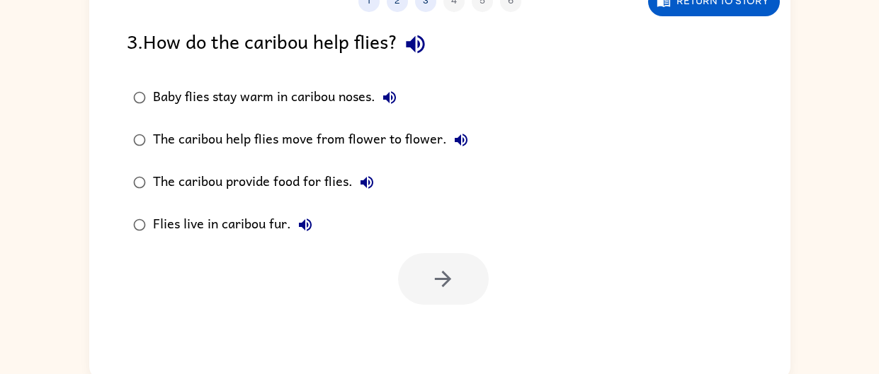
scroll to position [114, 0]
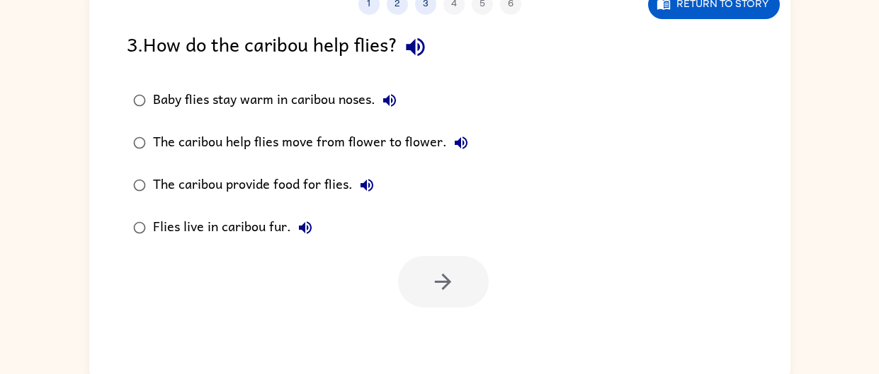
click at [387, 98] on icon "button" at bounding box center [389, 100] width 13 height 13
click at [469, 147] on button "The caribou help flies move from flower to flower." at bounding box center [461, 143] width 28 height 28
click at [376, 177] on button "The caribou provide food for flies." at bounding box center [367, 185] width 28 height 28
click at [309, 234] on icon "button" at bounding box center [305, 227] width 17 height 17
click at [182, 225] on div "Flies live in caribou fur." at bounding box center [236, 228] width 166 height 28
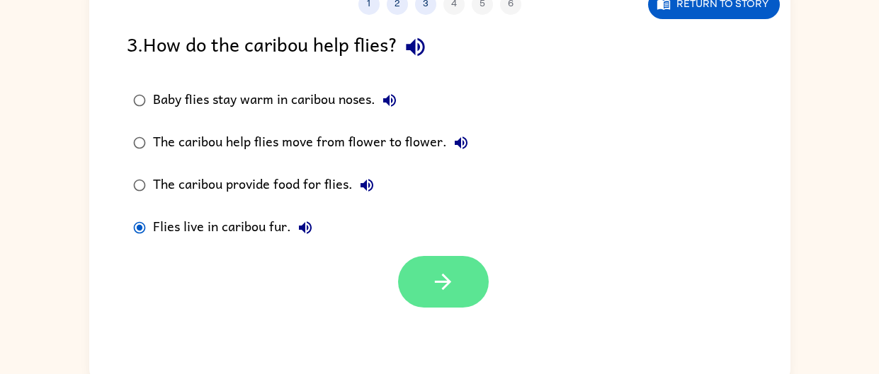
click at [463, 281] on button "button" at bounding box center [443, 282] width 91 height 52
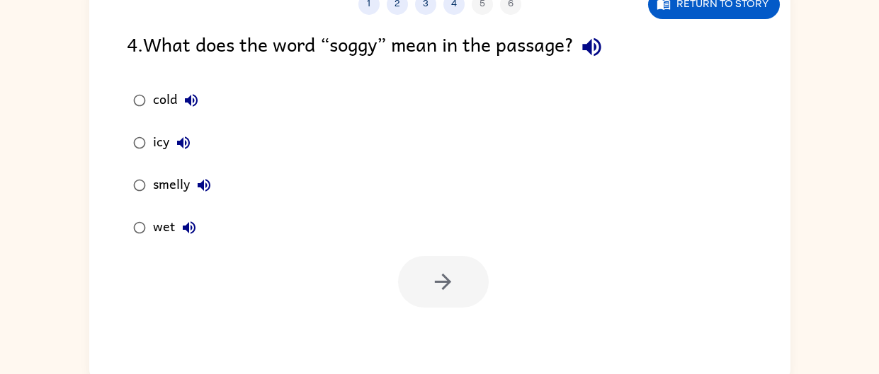
click at [602, 46] on icon "button" at bounding box center [591, 47] width 25 height 25
click at [181, 98] on button "cold" at bounding box center [191, 100] width 28 height 28
click at [176, 146] on icon "button" at bounding box center [183, 143] width 17 height 17
click at [197, 195] on button "smelly" at bounding box center [204, 185] width 28 height 28
click at [180, 239] on div "wet" at bounding box center [178, 228] width 50 height 28
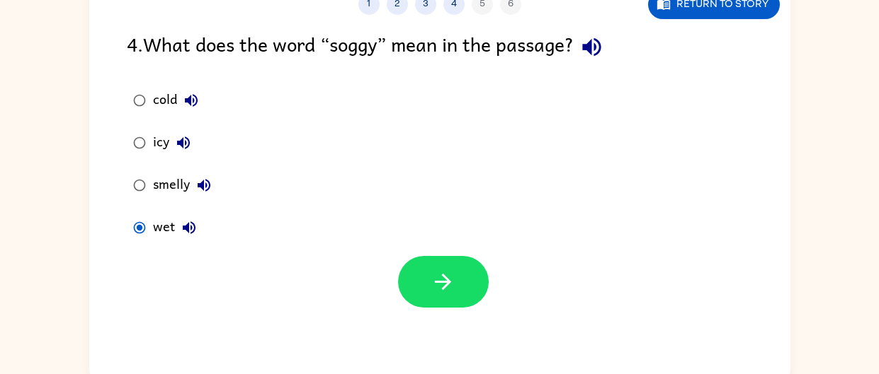
click at [181, 225] on icon "button" at bounding box center [189, 227] width 17 height 17
click at [194, 147] on button "icy" at bounding box center [183, 143] width 28 height 28
click at [195, 166] on label "smelly" at bounding box center [172, 185] width 106 height 42
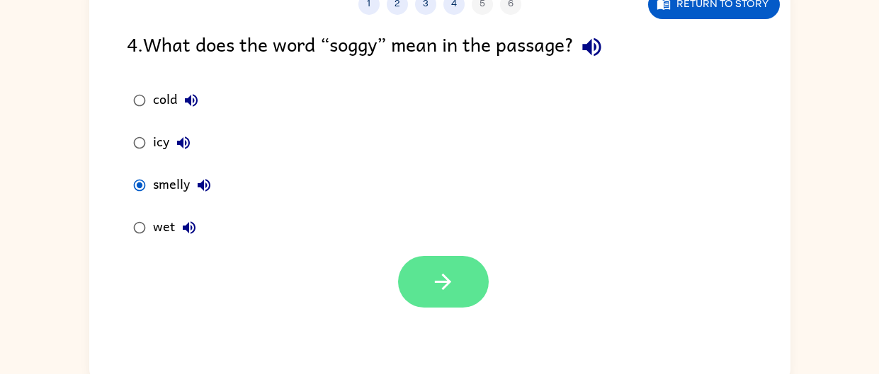
click at [457, 277] on button "button" at bounding box center [443, 282] width 91 height 52
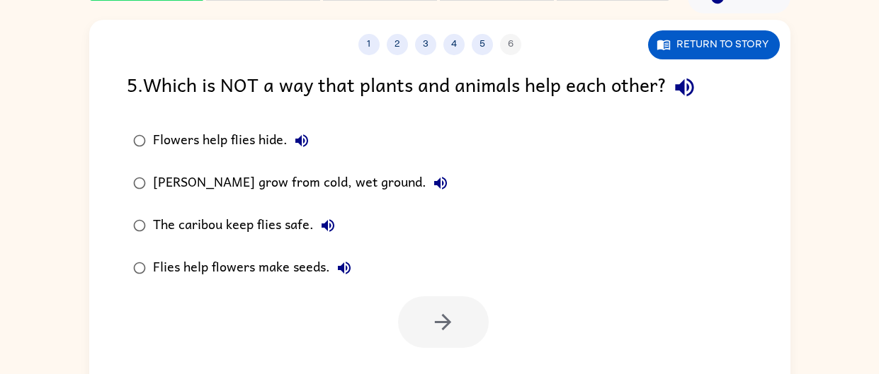
scroll to position [70, 0]
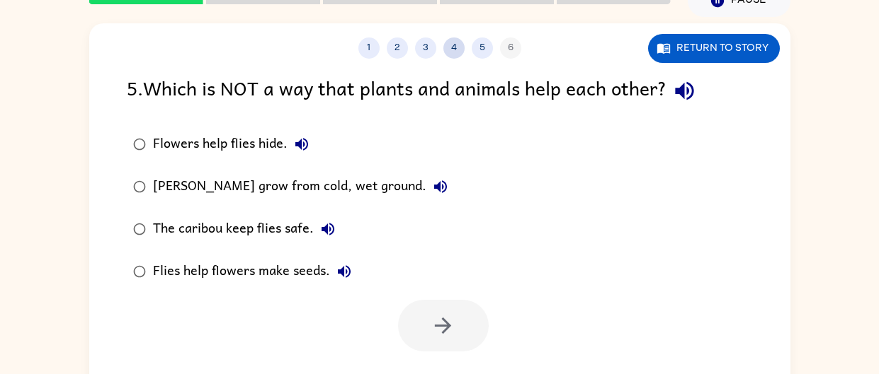
click at [450, 39] on button "4" at bounding box center [453, 48] width 21 height 21
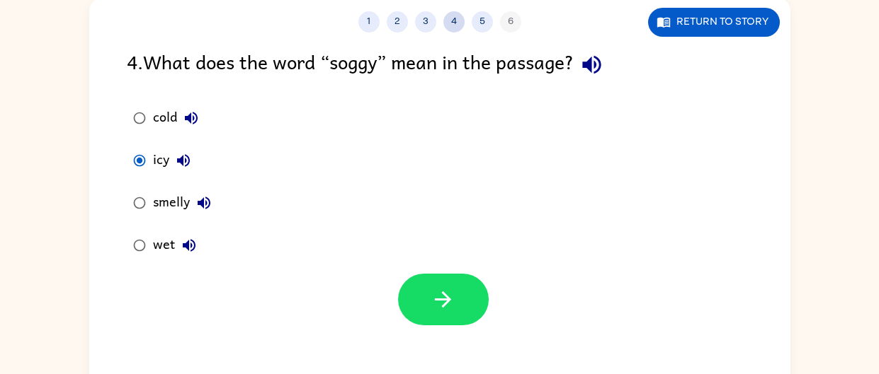
scroll to position [96, 0]
click at [512, 25] on div "1 2 3 4 5 6" at bounding box center [439, 22] width 701 height 21
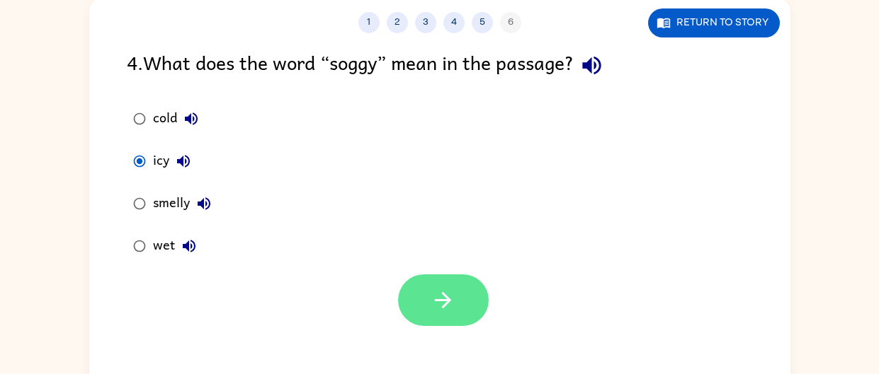
click at [462, 277] on button "button" at bounding box center [443, 301] width 91 height 52
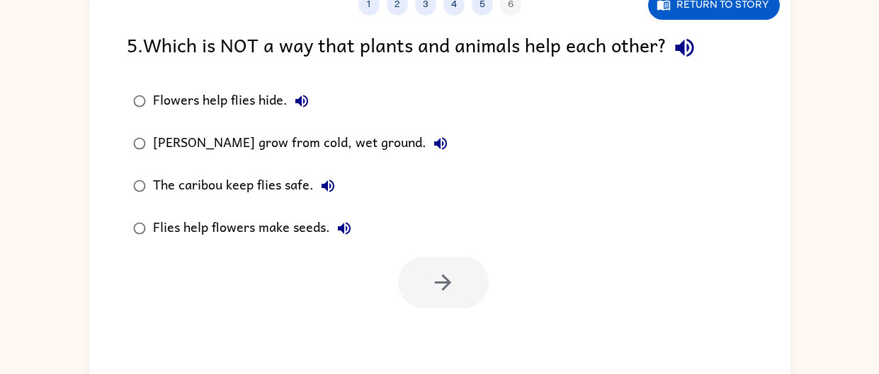
scroll to position [113, 0]
click at [680, 52] on icon "button" at bounding box center [684, 48] width 25 height 25
click at [58, 73] on div "1 2 3 4 5 6 Return to story 5 . Which is NOT a way that plants and animals help…" at bounding box center [439, 180] width 879 height 411
click at [439, 146] on icon "button" at bounding box center [440, 144] width 17 height 17
click at [326, 96] on label "Flowers help flies hide." at bounding box center [290, 102] width 343 height 42
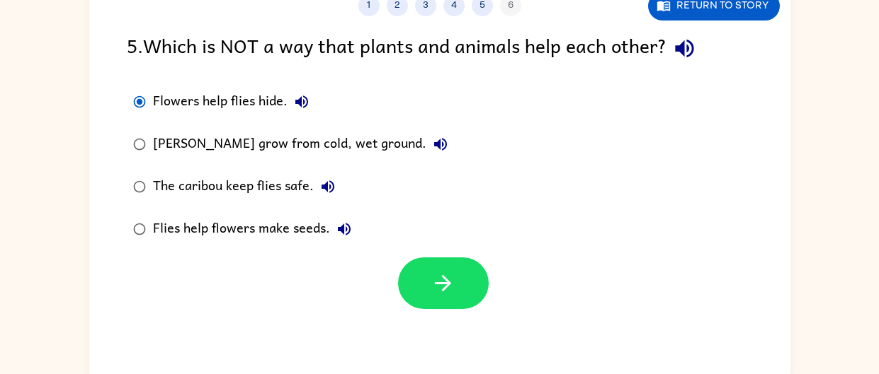
click at [312, 95] on button "Flowers help flies hide." at bounding box center [301, 102] width 28 height 28
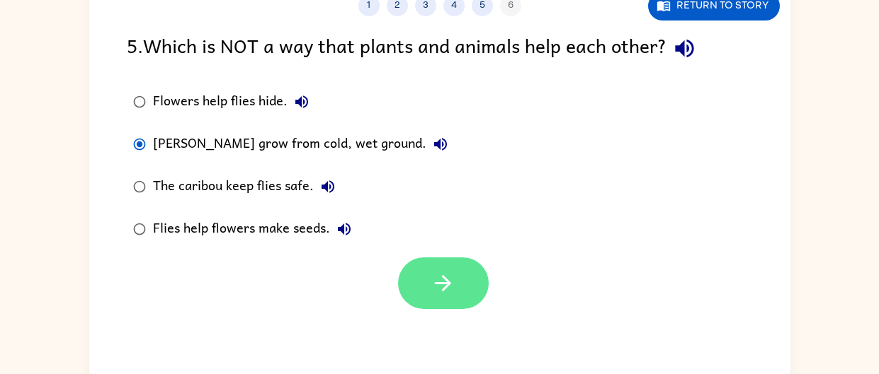
click at [451, 277] on icon "button" at bounding box center [442, 283] width 25 height 25
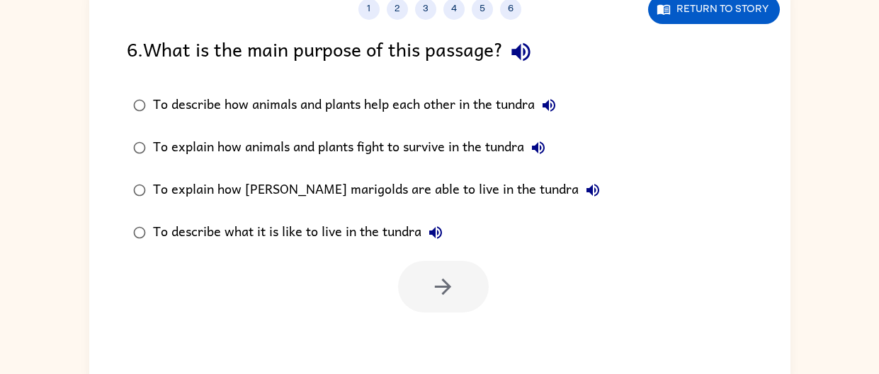
scroll to position [119, 0]
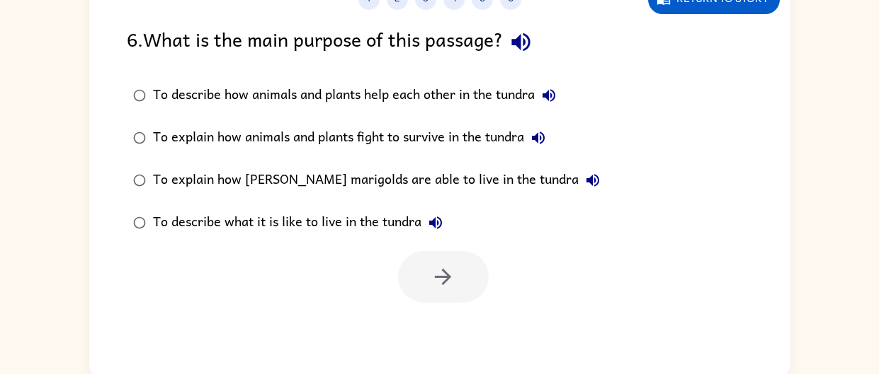
click at [523, 42] on icon "button" at bounding box center [520, 42] width 18 height 18
click at [527, 36] on icon "button" at bounding box center [520, 42] width 25 height 25
click at [533, 37] on icon "button" at bounding box center [520, 42] width 25 height 25
click at [531, 40] on icon "button" at bounding box center [520, 42] width 25 height 25
click at [549, 97] on icon "button" at bounding box center [548, 95] width 13 height 13
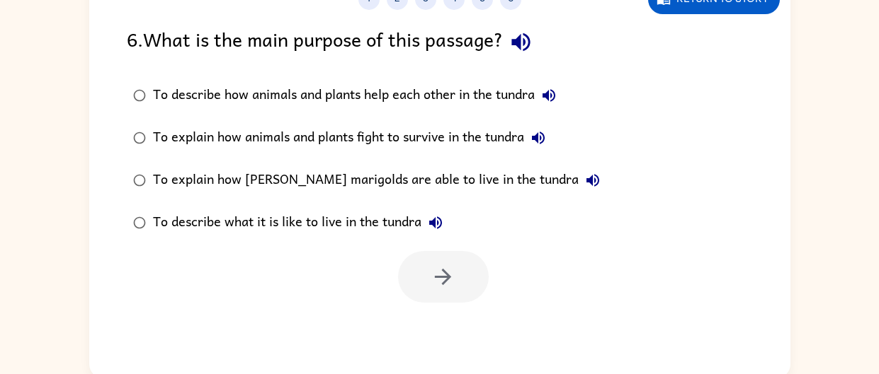
click at [530, 140] on button "To explain how animals and plants fight to survive in the tundra" at bounding box center [538, 138] width 28 height 28
click at [578, 190] on button "To explain how marsh marigolds are able to live in the tundra" at bounding box center [592, 180] width 28 height 28
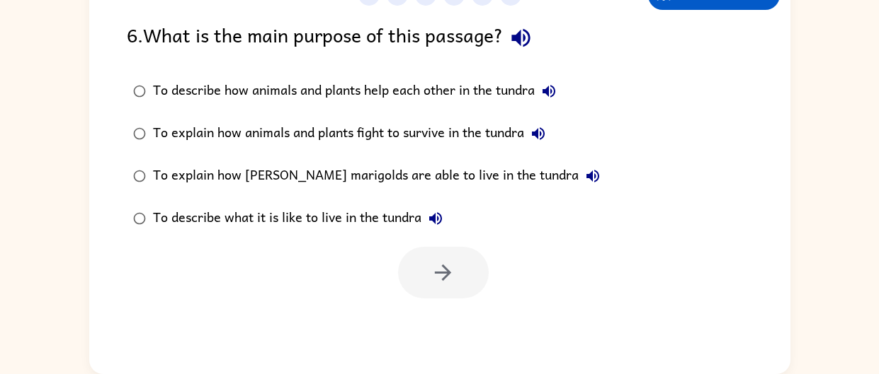
click at [448, 219] on button "To describe what it is like to live in the tundra" at bounding box center [435, 219] width 28 height 28
click at [444, 217] on icon "button" at bounding box center [435, 218] width 17 height 17
click at [442, 218] on icon "button" at bounding box center [435, 218] width 13 height 13
click at [546, 84] on icon "button" at bounding box center [548, 91] width 17 height 17
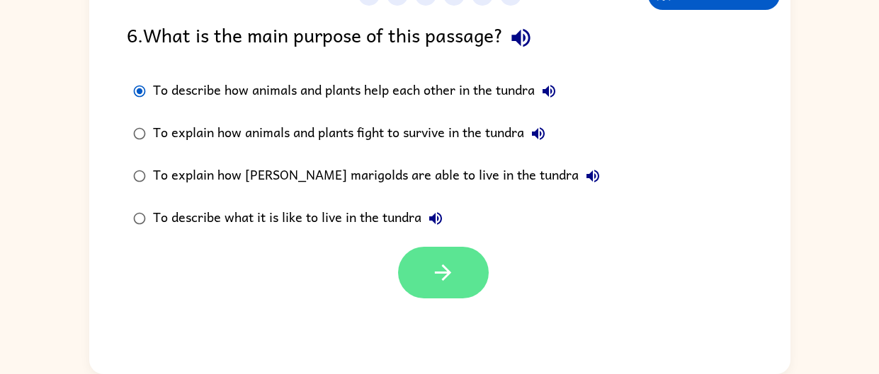
click at [454, 269] on icon "button" at bounding box center [442, 273] width 25 height 25
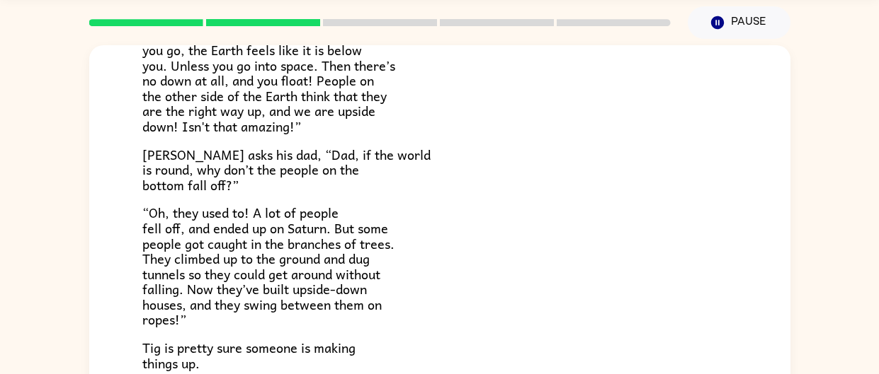
scroll to position [323, 0]
